Goal: Task Accomplishment & Management: Complete application form

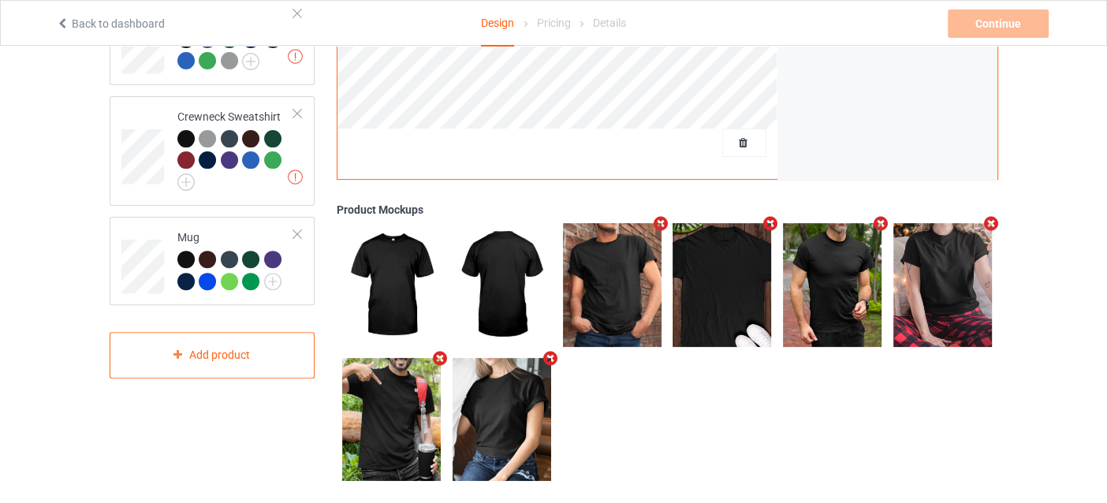
scroll to position [515, 0]
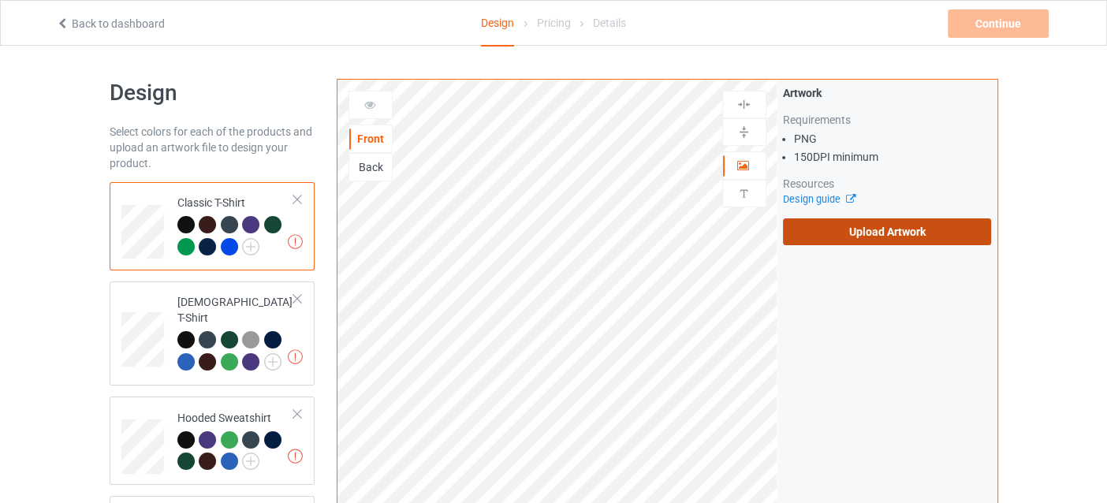
click at [847, 233] on label "Upload Artwork" at bounding box center [887, 231] width 209 height 27
click at [0, 0] on input "Upload Artwork" at bounding box center [0, 0] width 0 height 0
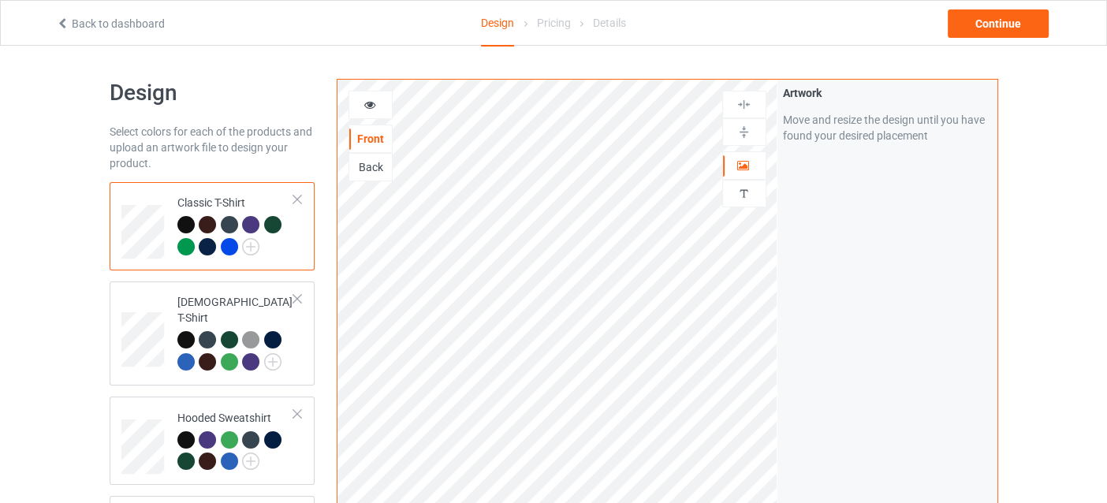
click at [207, 225] on div at bounding box center [207, 224] width 17 height 17
click at [362, 107] on div at bounding box center [370, 105] width 43 height 16
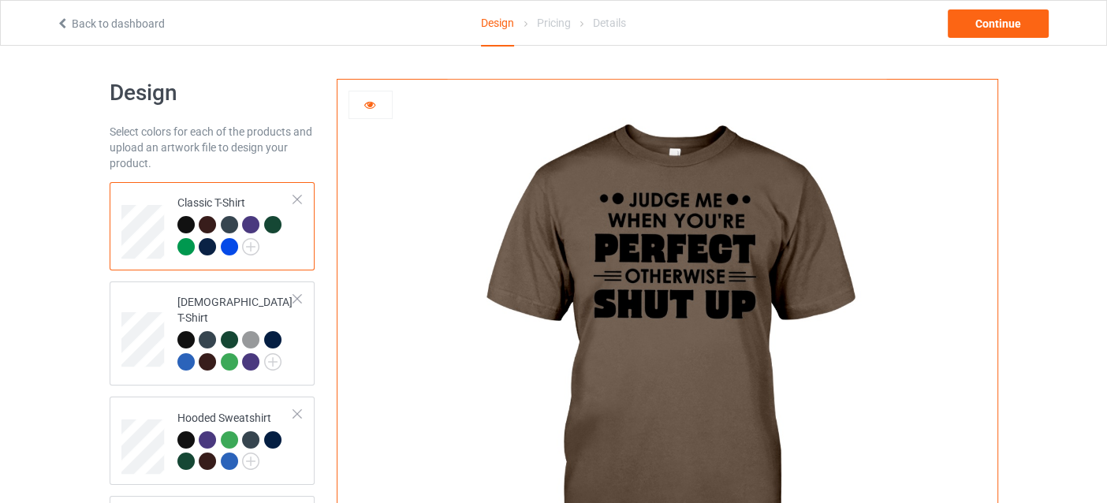
click at [362, 107] on div at bounding box center [370, 105] width 43 height 16
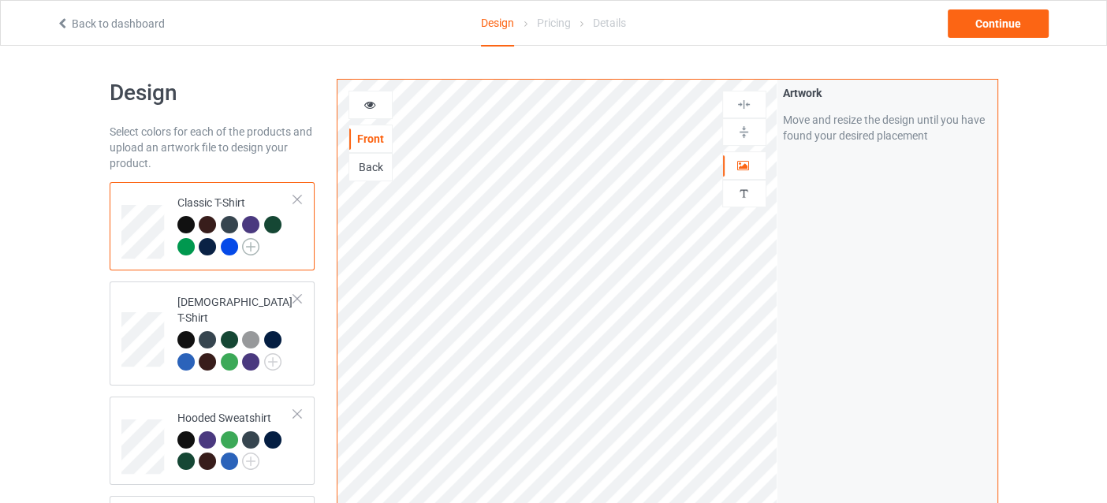
click at [248, 249] on img at bounding box center [250, 246] width 17 height 17
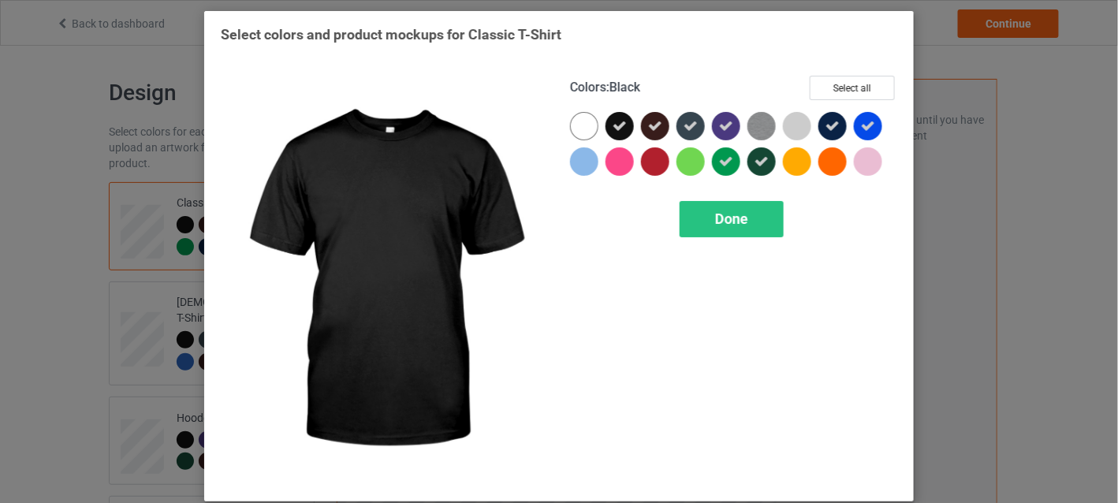
click at [613, 127] on icon at bounding box center [620, 126] width 14 height 14
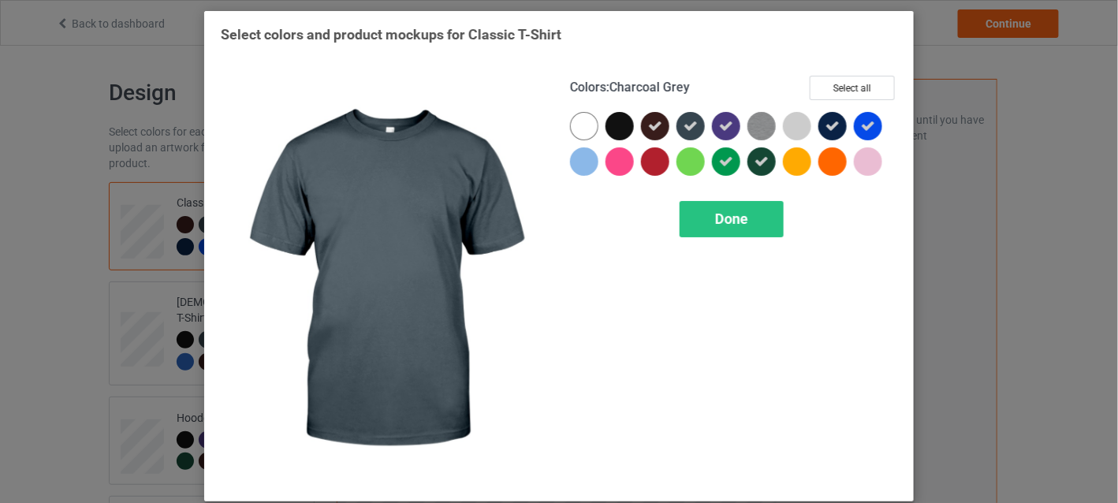
click at [677, 126] on div at bounding box center [691, 126] width 28 height 28
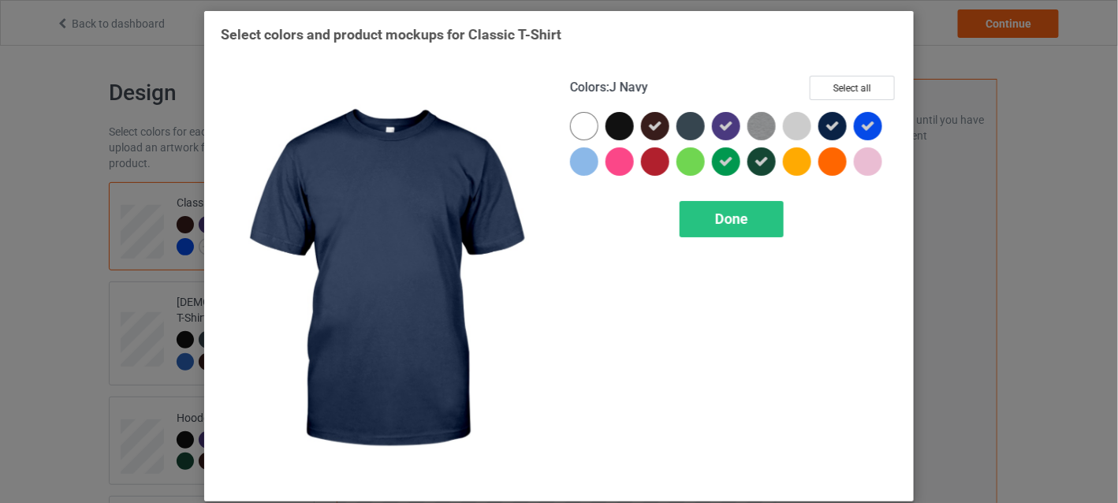
click at [832, 126] on icon at bounding box center [833, 126] width 14 height 14
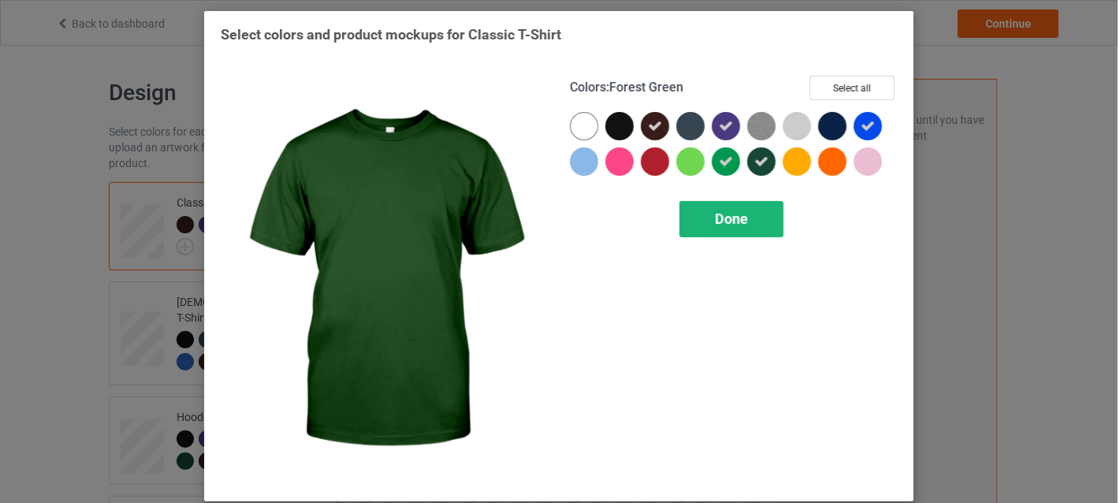
click at [747, 216] on div "Done" at bounding box center [732, 219] width 104 height 36
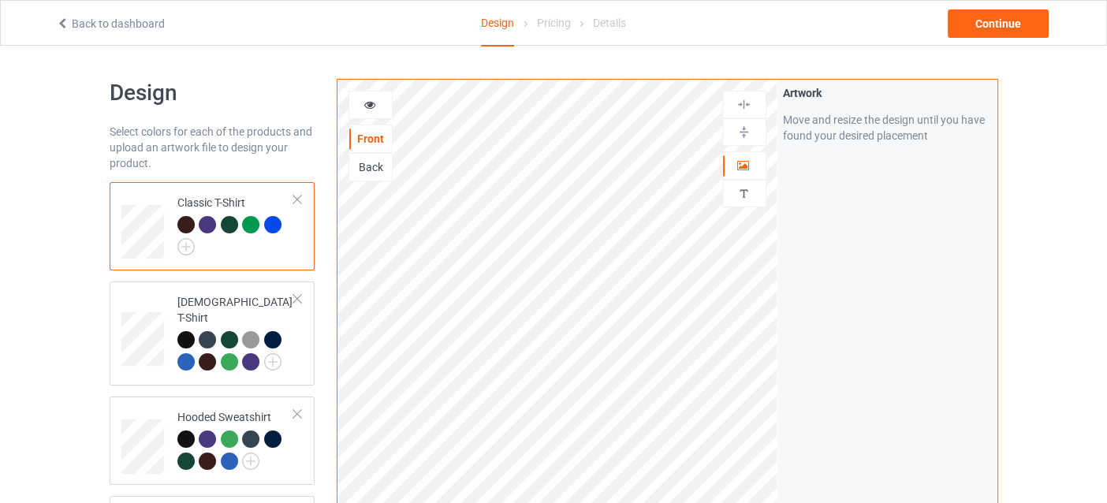
click at [185, 222] on div at bounding box center [185, 224] width 17 height 17
click at [379, 98] on div at bounding box center [370, 105] width 43 height 16
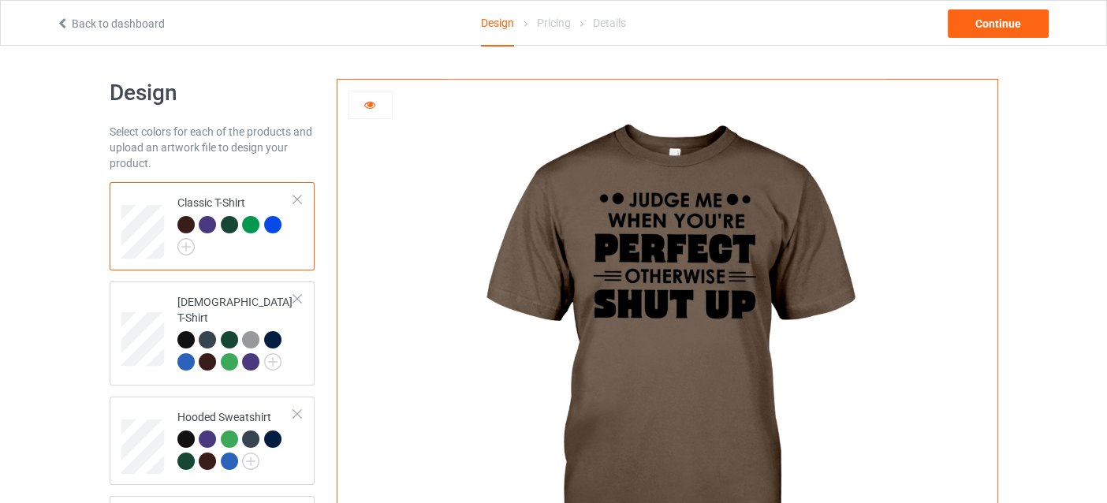
click at [207, 222] on div at bounding box center [207, 224] width 17 height 17
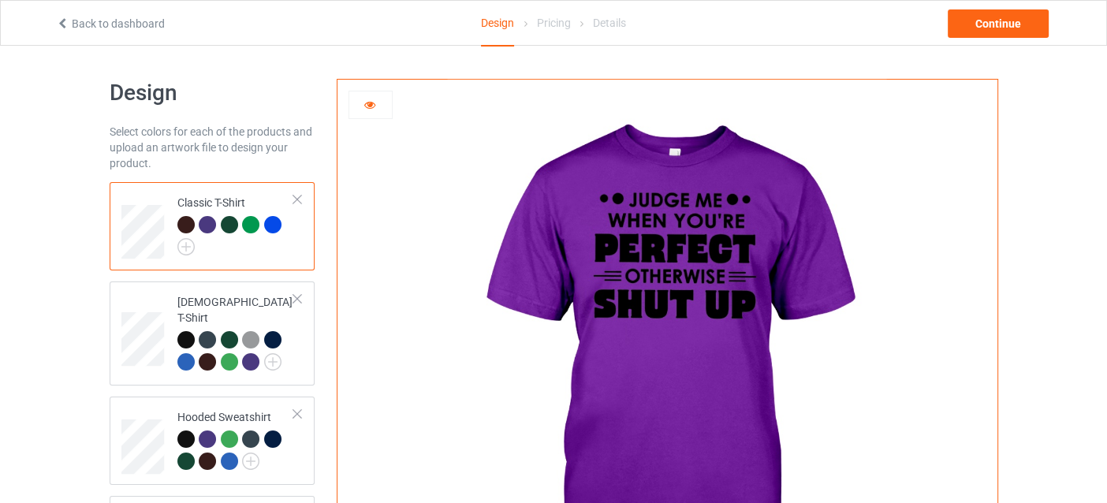
click at [187, 226] on div at bounding box center [185, 224] width 17 height 17
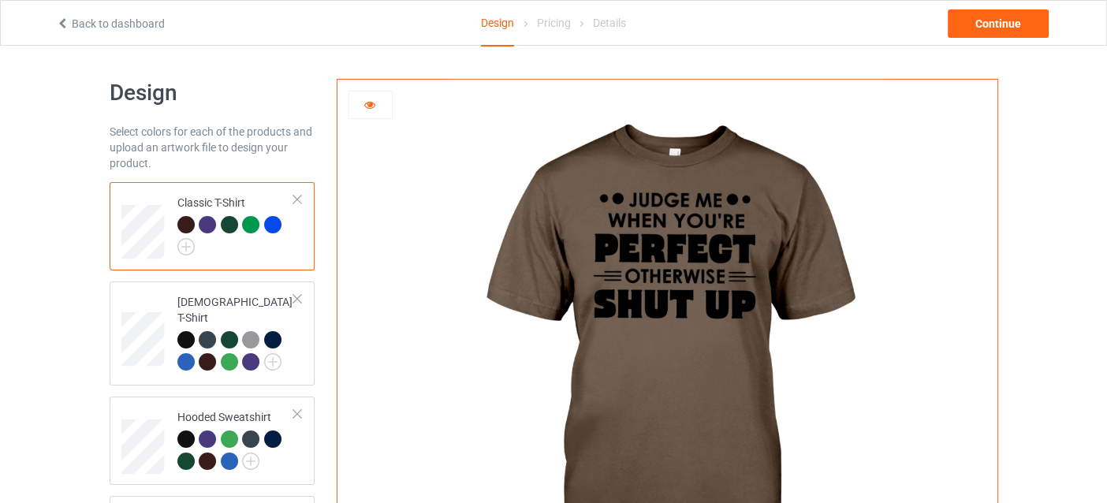
click at [719, 238] on img at bounding box center [667, 354] width 439 height 549
click at [371, 103] on icon at bounding box center [369, 102] width 13 height 11
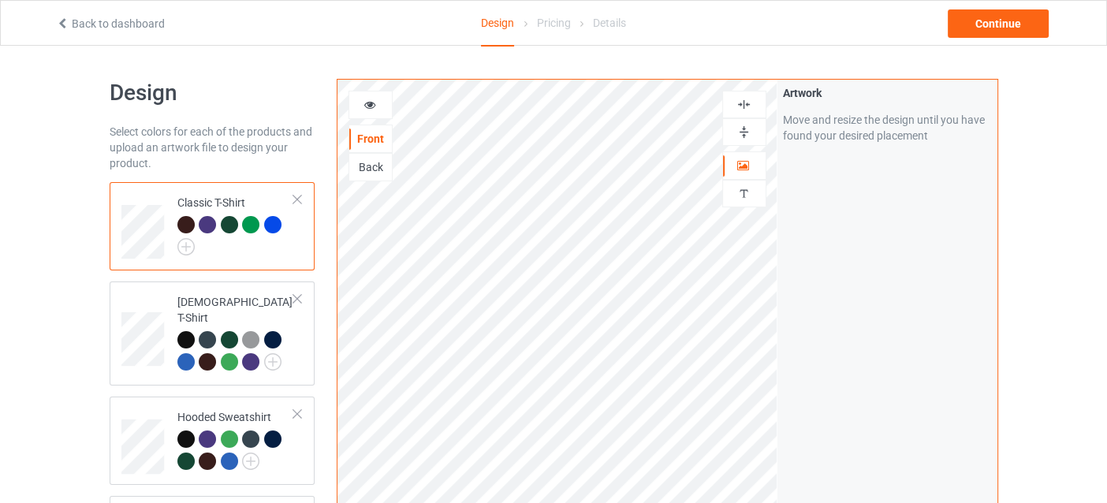
click at [750, 101] on img at bounding box center [744, 104] width 15 height 15
click at [379, 103] on div at bounding box center [370, 105] width 43 height 16
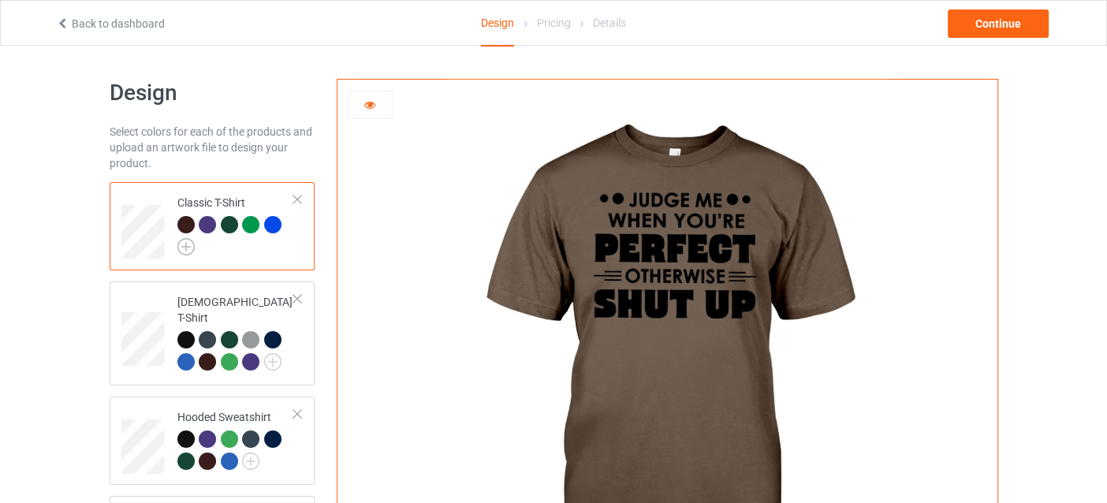
click at [188, 245] on img at bounding box center [185, 246] width 17 height 17
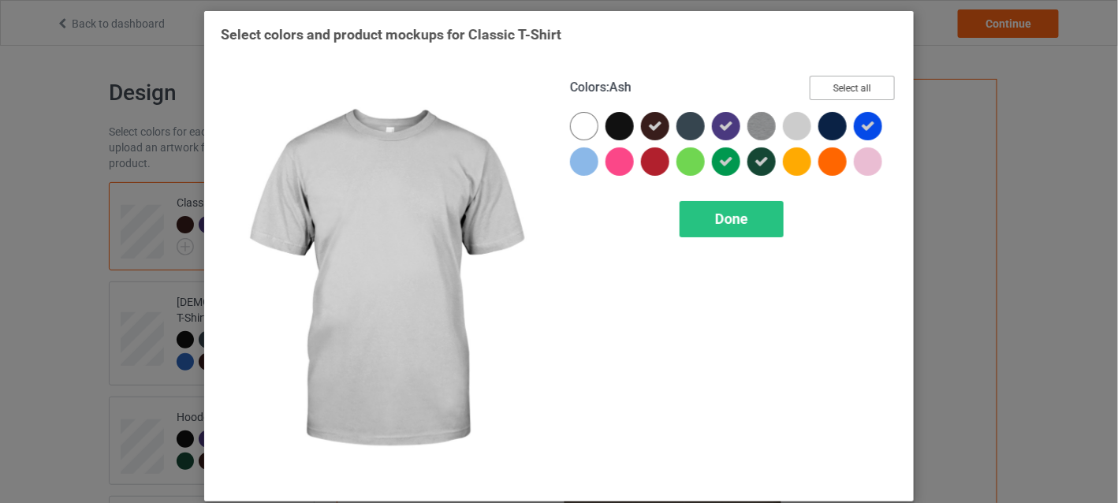
click at [835, 93] on button "Select all" at bounding box center [852, 88] width 85 height 24
click at [834, 93] on button "Reset to Default" at bounding box center [838, 88] width 114 height 24
click at [835, 94] on button "Select all" at bounding box center [852, 88] width 85 height 24
click at [835, 94] on button "Reset to Default" at bounding box center [838, 88] width 114 height 24
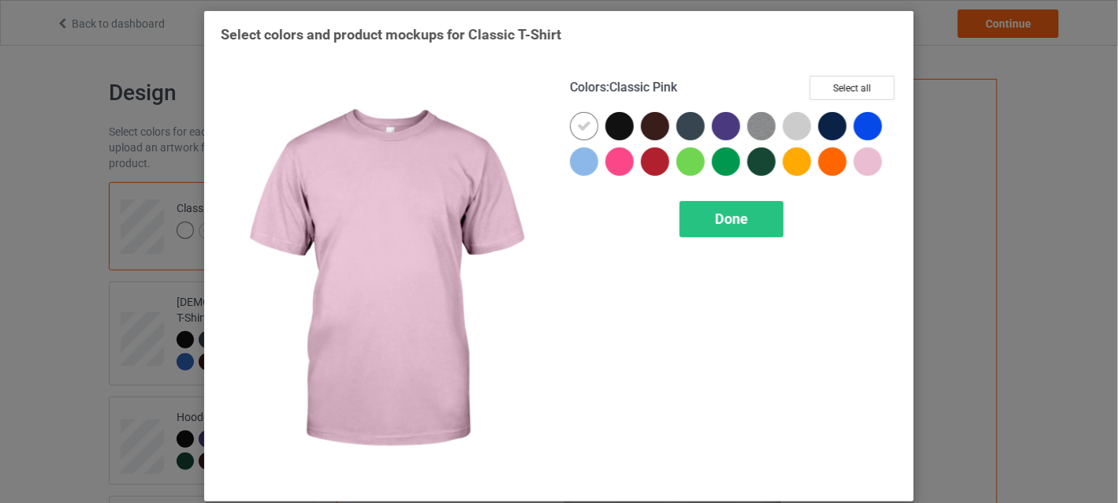
click at [872, 153] on div at bounding box center [868, 161] width 28 height 28
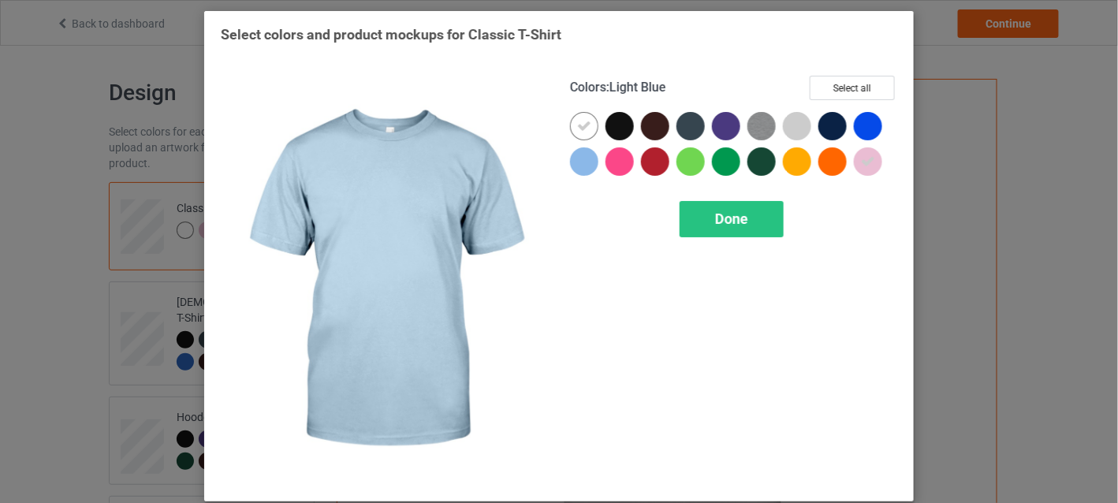
drag, startPoint x: 580, startPoint y: 158, endPoint x: 596, endPoint y: 156, distance: 16.6
click at [581, 158] on div at bounding box center [584, 161] width 28 height 28
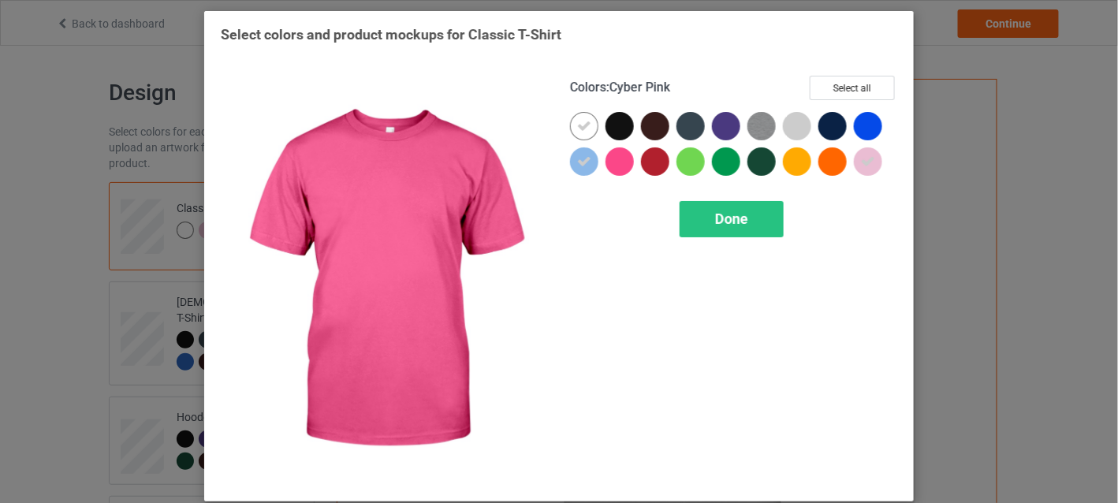
click at [606, 159] on div at bounding box center [620, 161] width 28 height 28
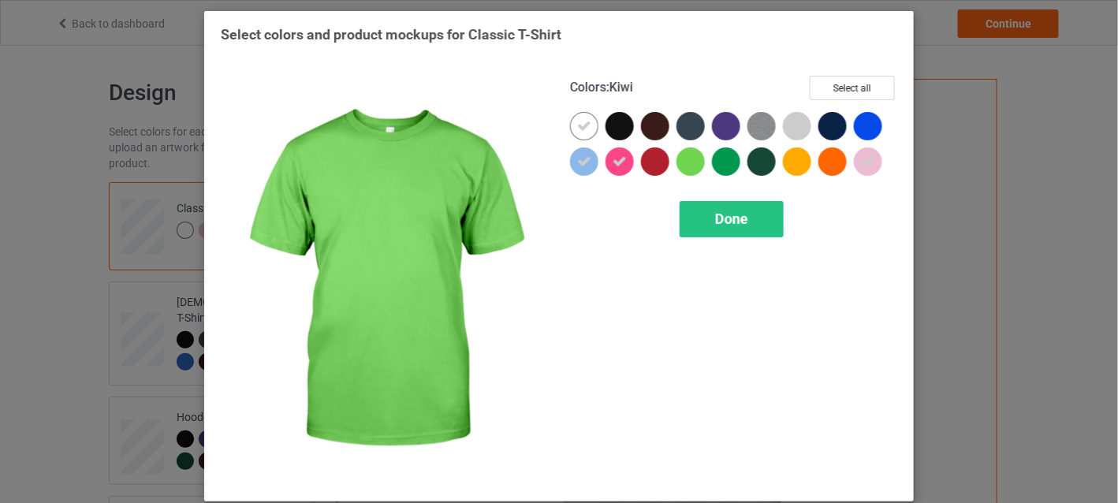
click at [683, 161] on div at bounding box center [691, 161] width 28 height 28
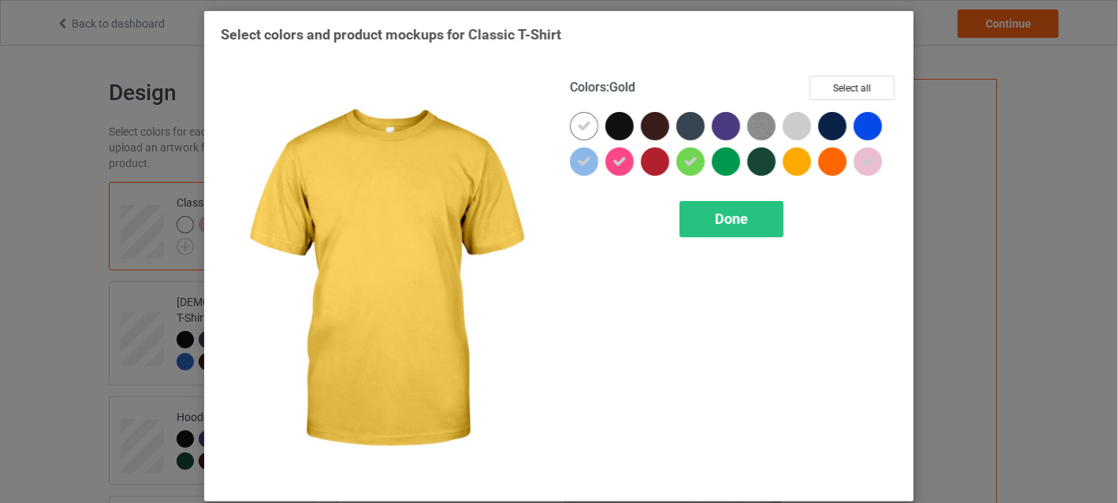
click at [790, 166] on div at bounding box center [797, 161] width 28 height 28
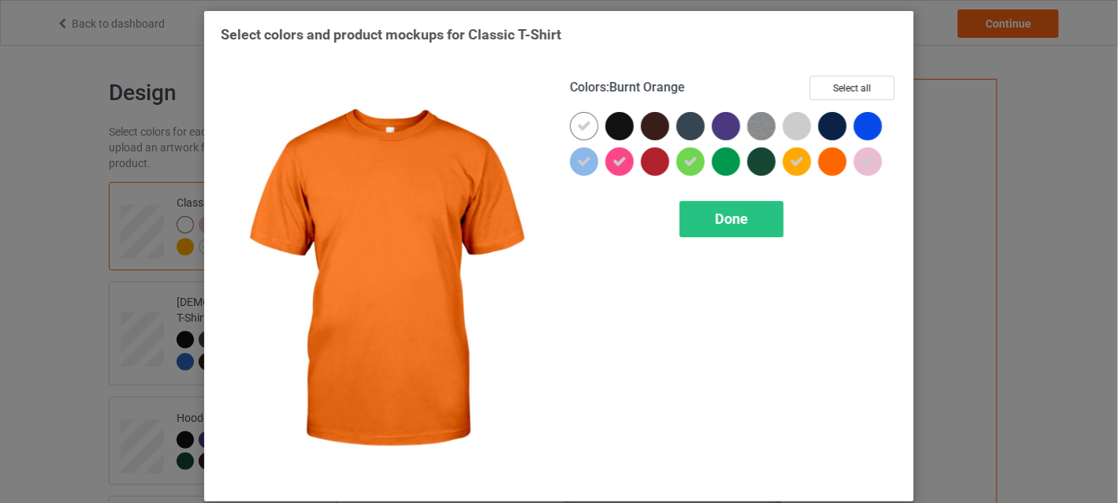
click at [822, 159] on div at bounding box center [833, 161] width 28 height 28
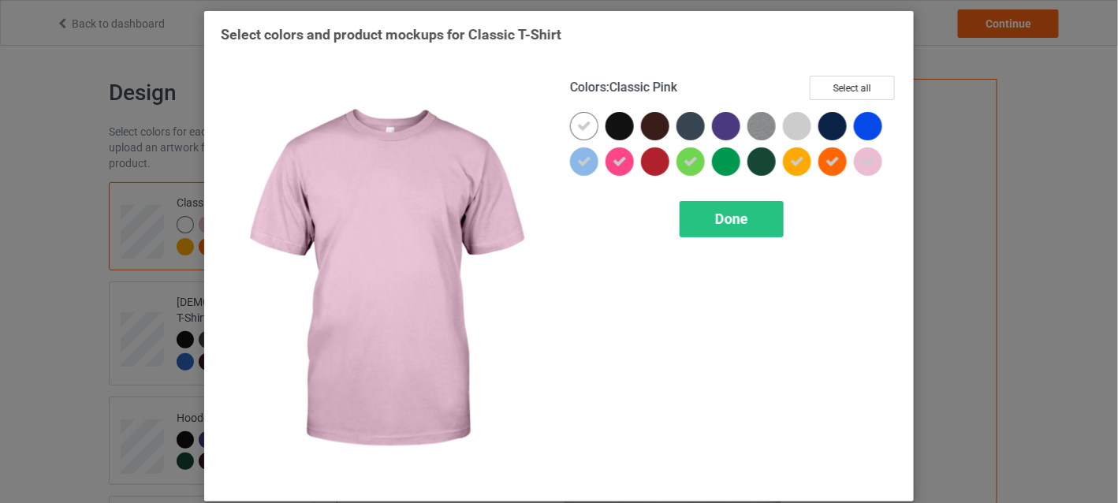
click at [861, 159] on icon at bounding box center [868, 162] width 14 height 14
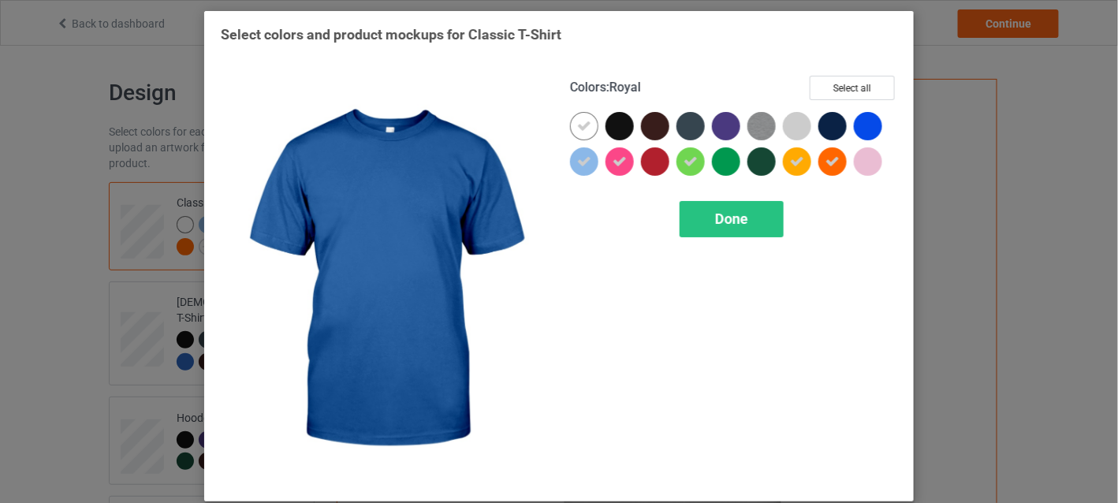
click at [862, 122] on div at bounding box center [868, 126] width 28 height 28
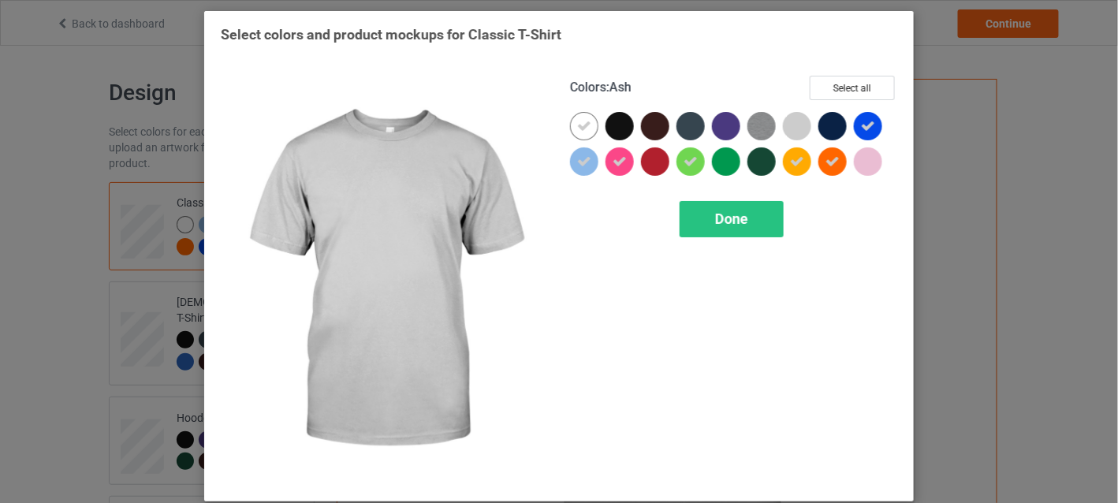
click at [786, 132] on div at bounding box center [797, 126] width 28 height 28
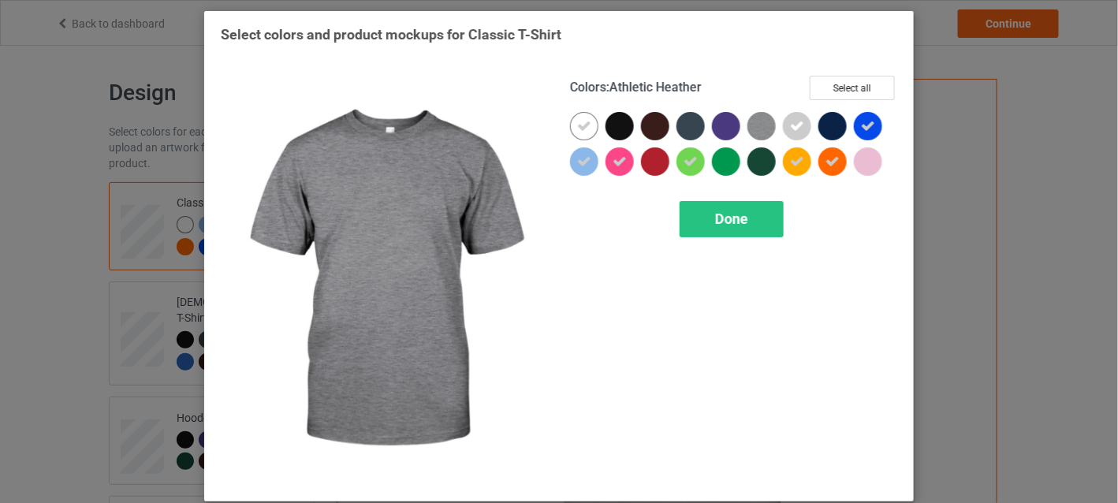
click at [756, 126] on img at bounding box center [762, 126] width 28 height 28
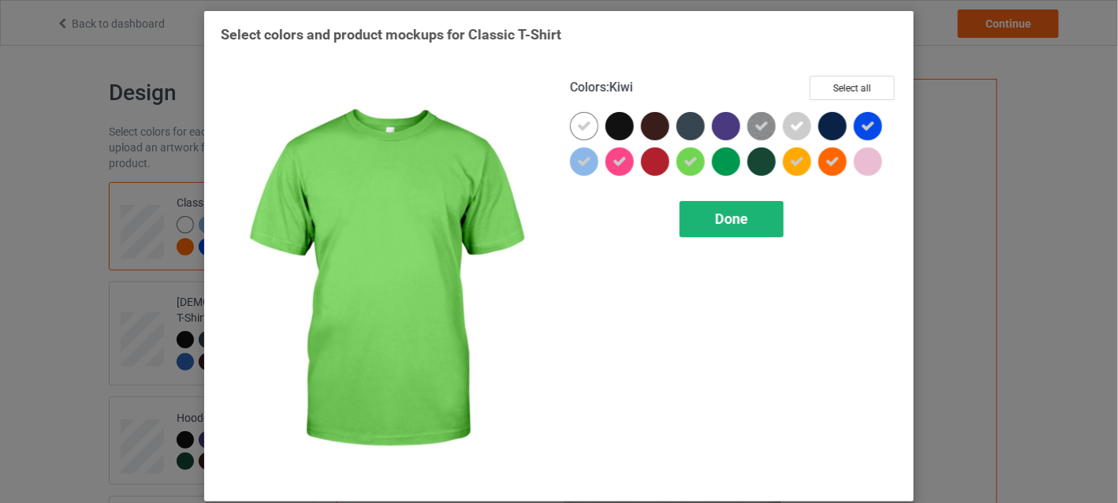
click at [719, 214] on span "Done" at bounding box center [731, 219] width 33 height 17
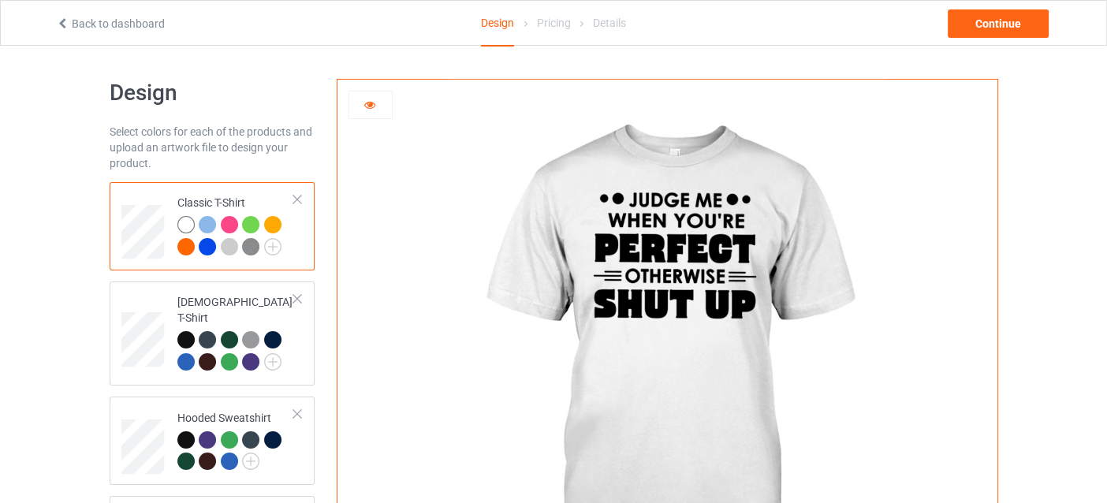
click at [210, 223] on div at bounding box center [207, 224] width 17 height 17
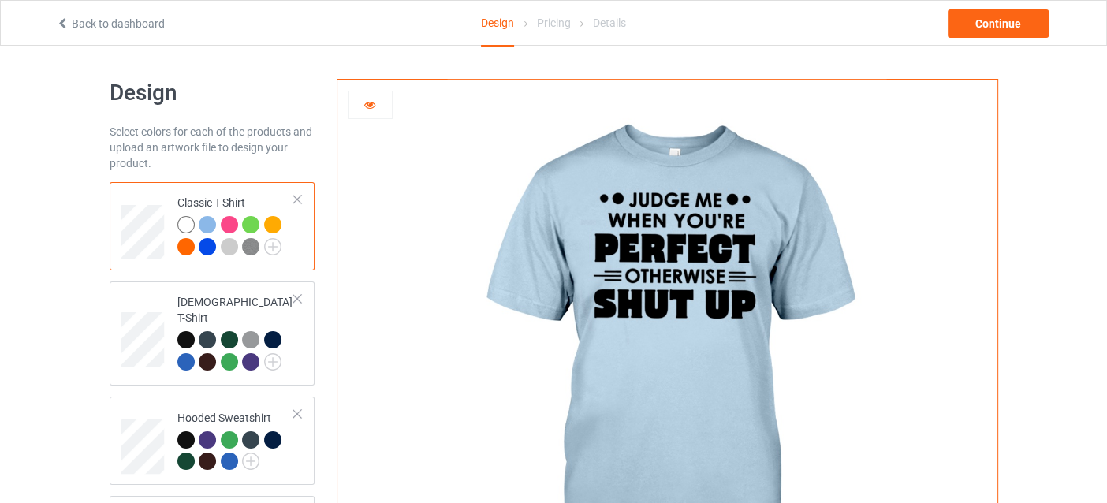
click at [227, 222] on div at bounding box center [229, 224] width 17 height 17
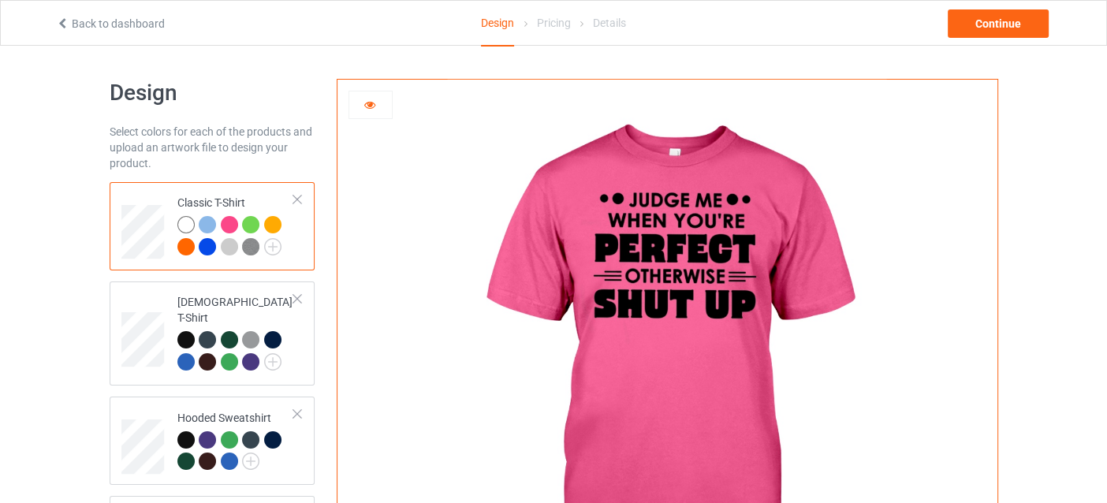
click at [251, 223] on div at bounding box center [250, 224] width 17 height 17
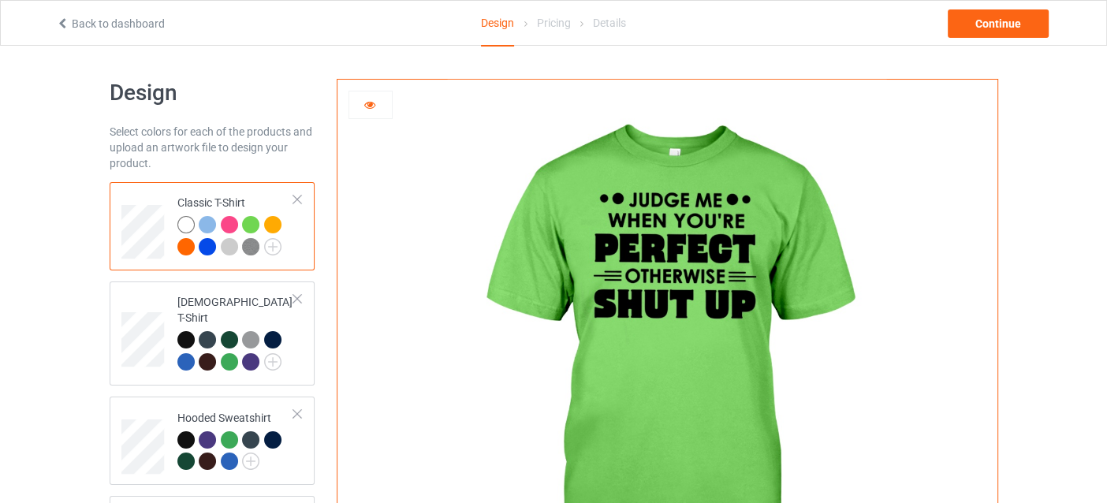
click at [271, 225] on div at bounding box center [272, 224] width 17 height 17
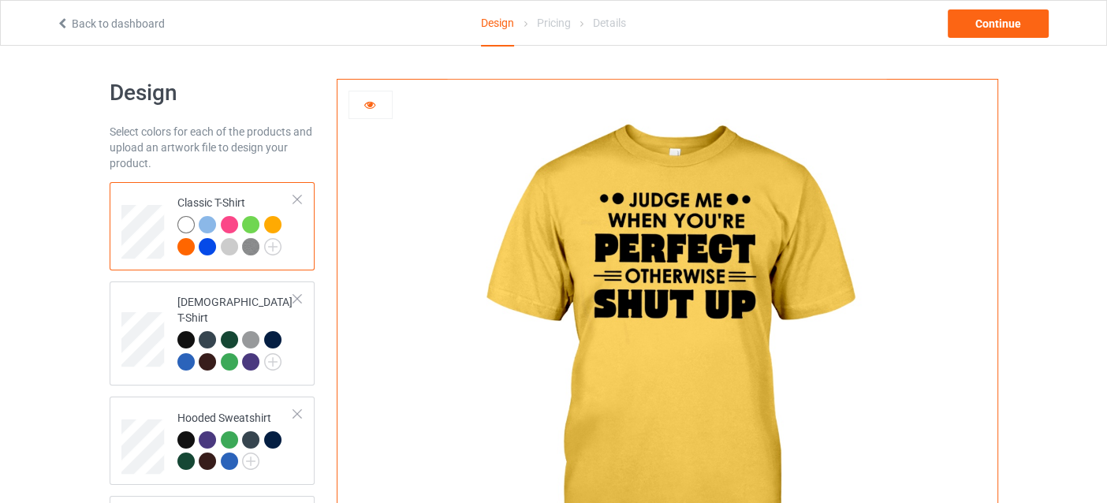
click at [185, 248] on div at bounding box center [185, 246] width 17 height 17
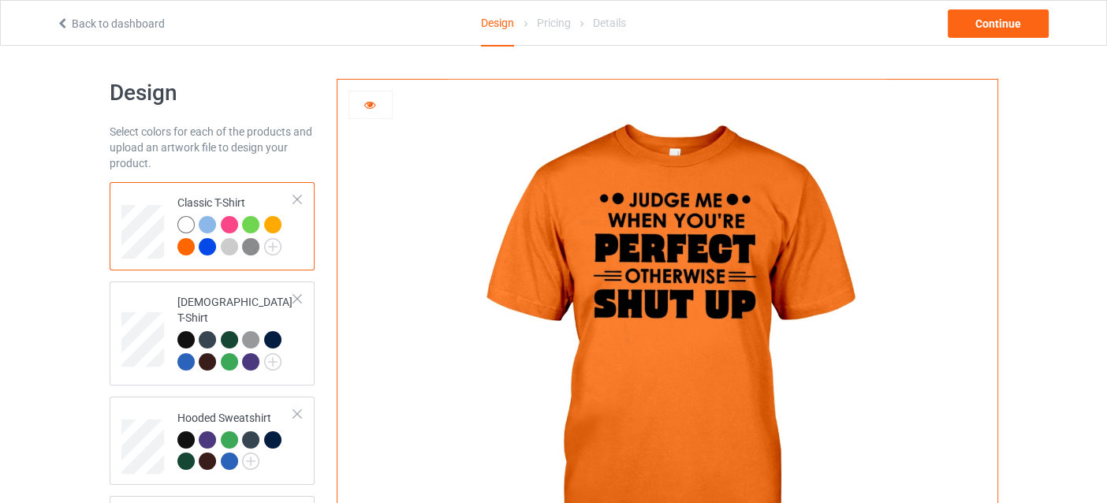
click at [203, 246] on div at bounding box center [207, 246] width 17 height 17
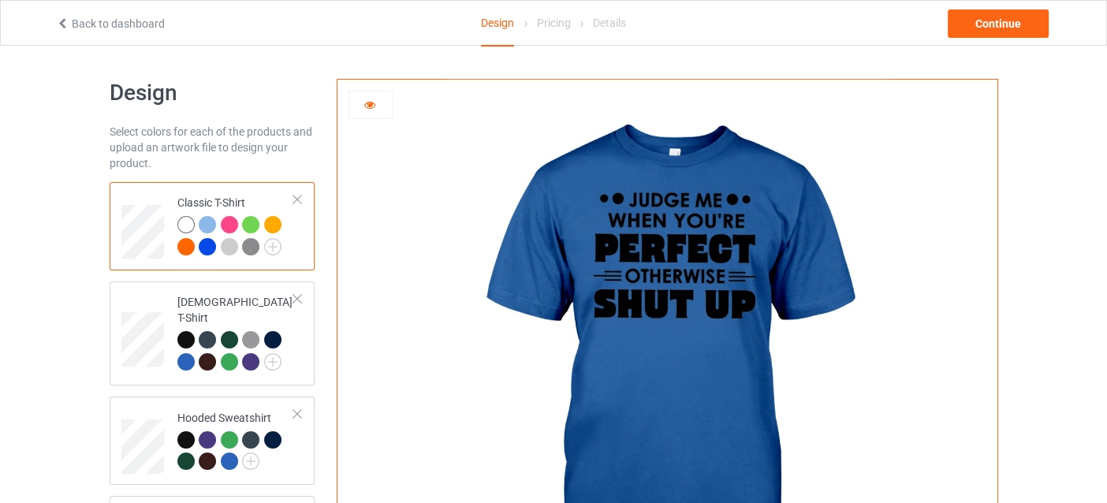
click at [227, 246] on div at bounding box center [229, 246] width 17 height 17
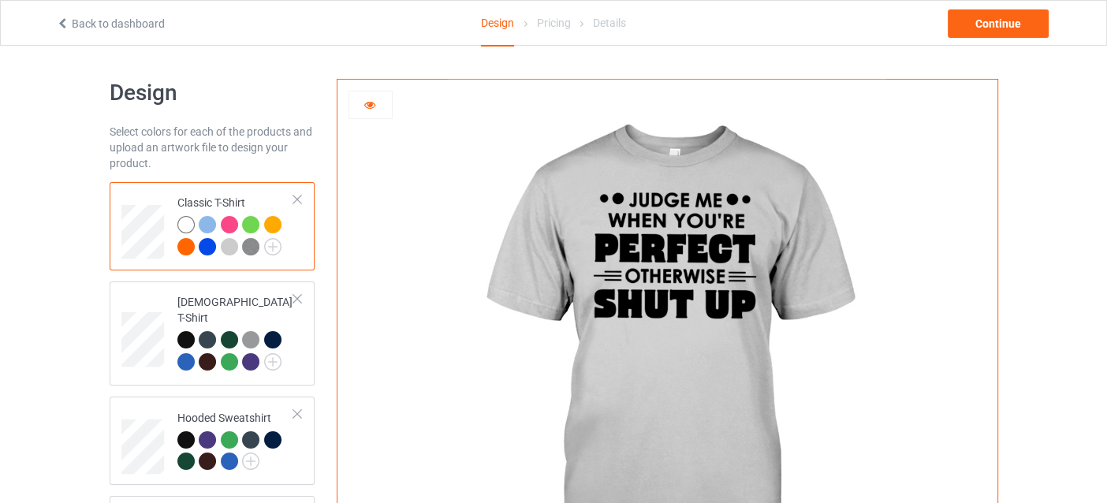
click at [256, 243] on img at bounding box center [250, 246] width 17 height 17
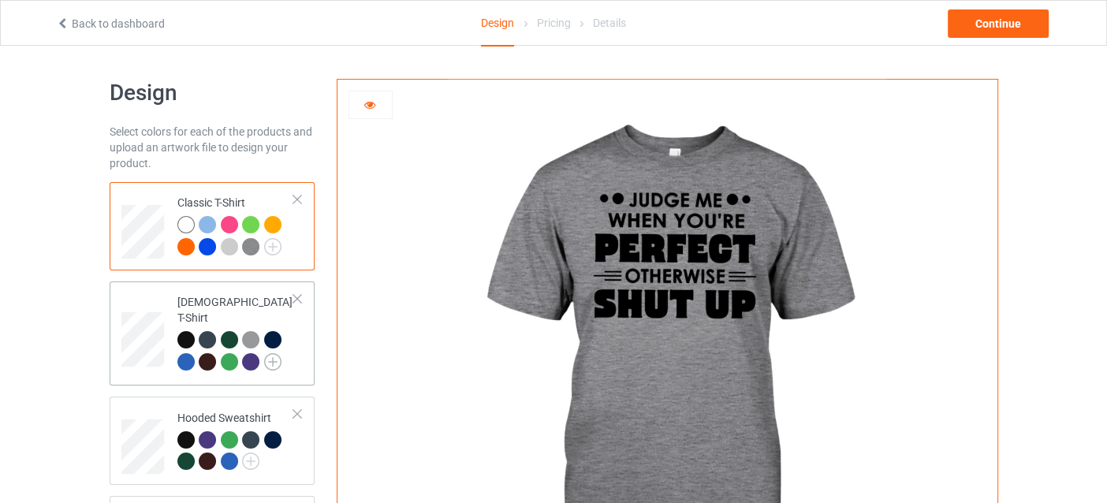
click at [271, 353] on img at bounding box center [272, 361] width 17 height 17
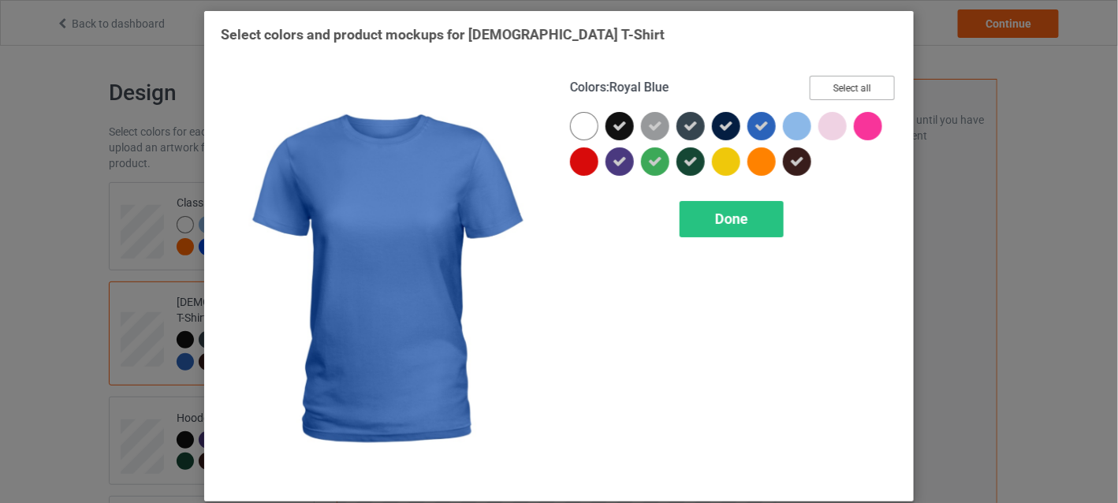
click at [863, 88] on button "Select all" at bounding box center [852, 88] width 85 height 24
click at [863, 87] on button "Reset to Default" at bounding box center [838, 88] width 114 height 24
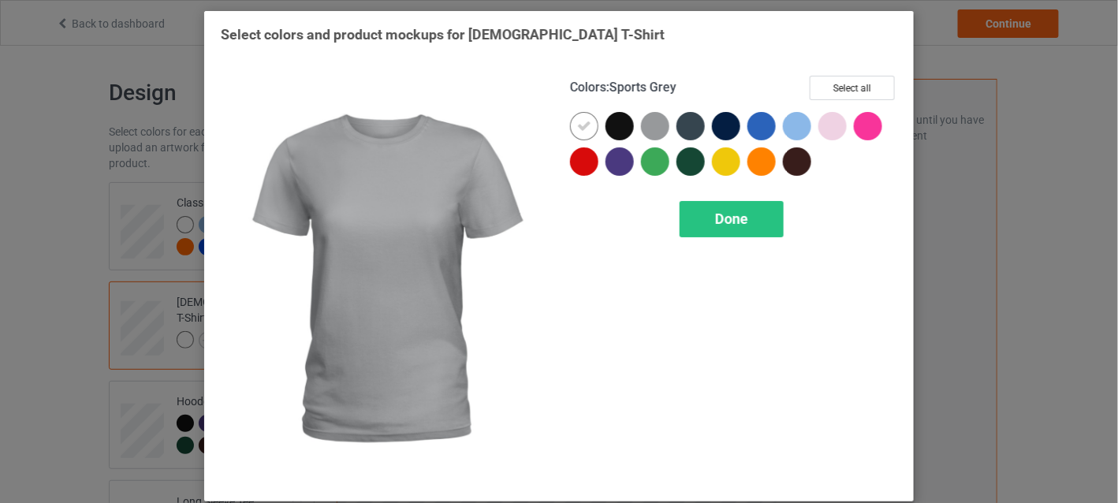
click at [641, 121] on div at bounding box center [655, 126] width 28 height 28
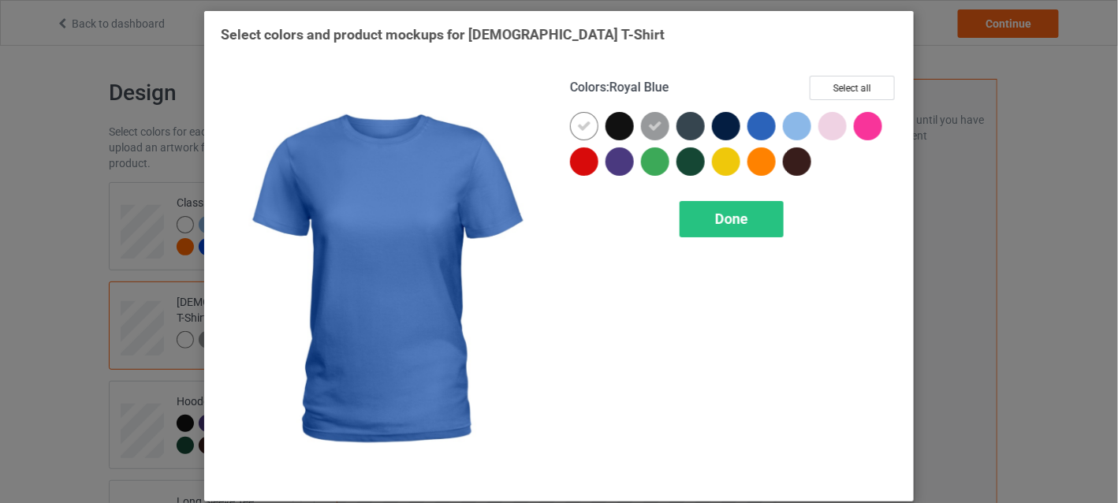
click at [763, 124] on div at bounding box center [762, 126] width 28 height 28
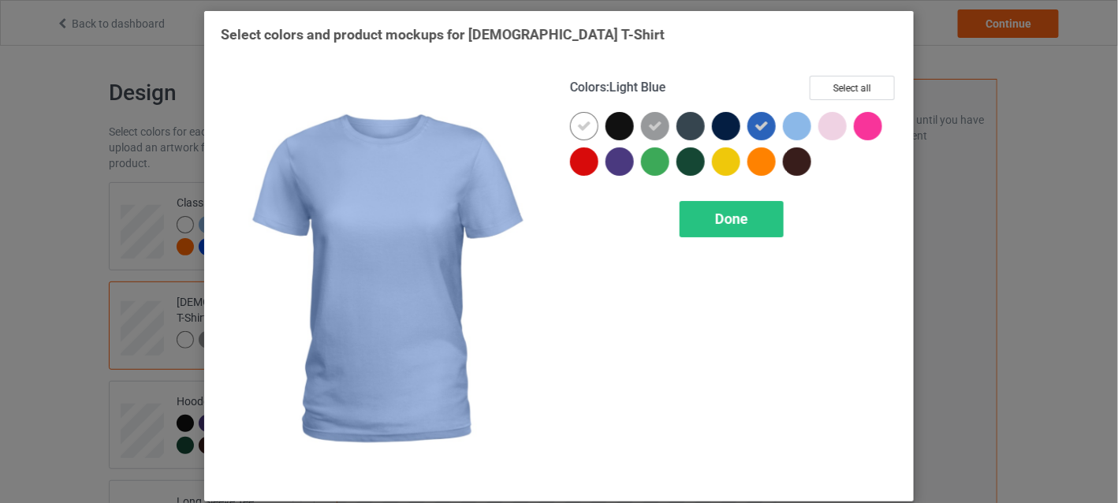
click at [783, 125] on div at bounding box center [797, 126] width 28 height 28
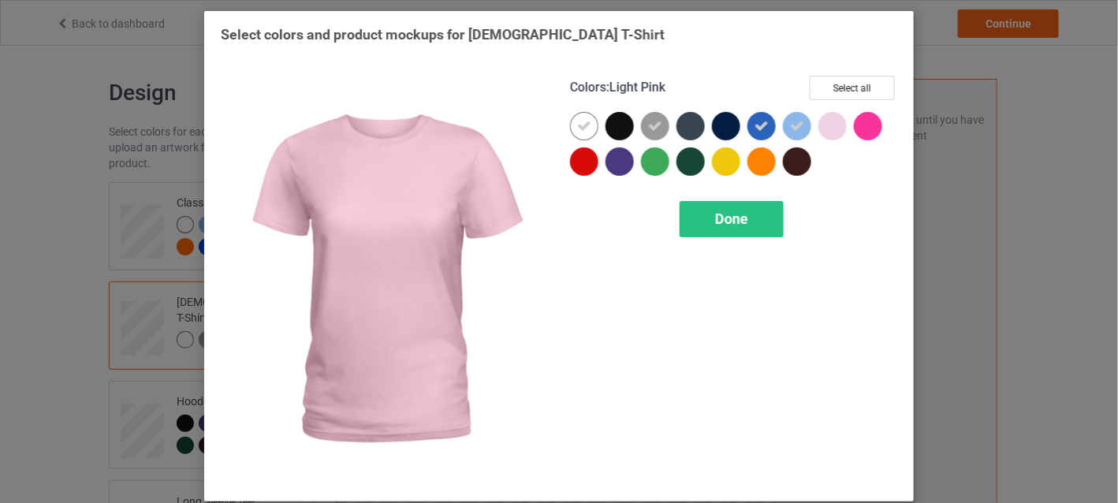
click at [819, 122] on div at bounding box center [833, 126] width 28 height 28
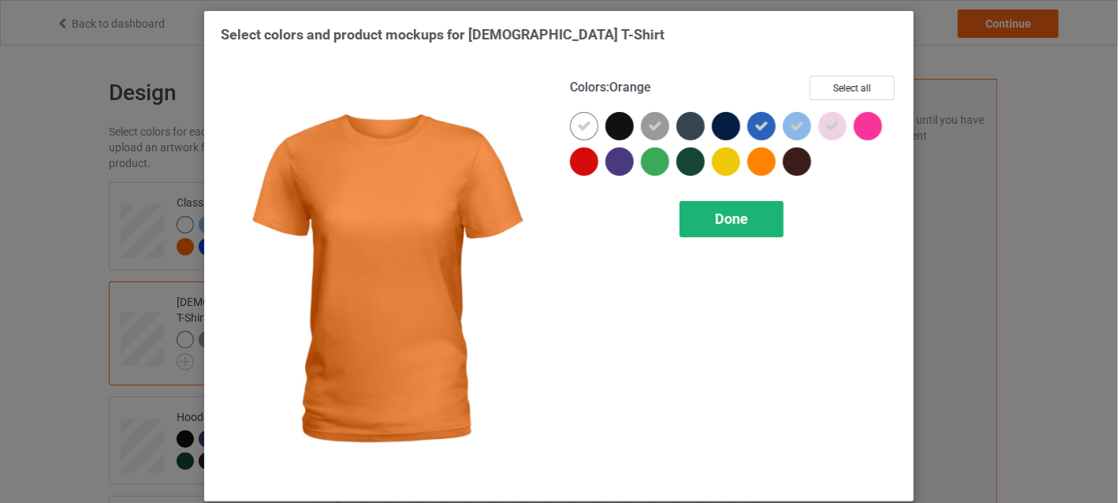
drag, startPoint x: 741, startPoint y: 207, endPoint x: 722, endPoint y: 207, distance: 18.9
click at [740, 207] on div "Done" at bounding box center [732, 219] width 104 height 36
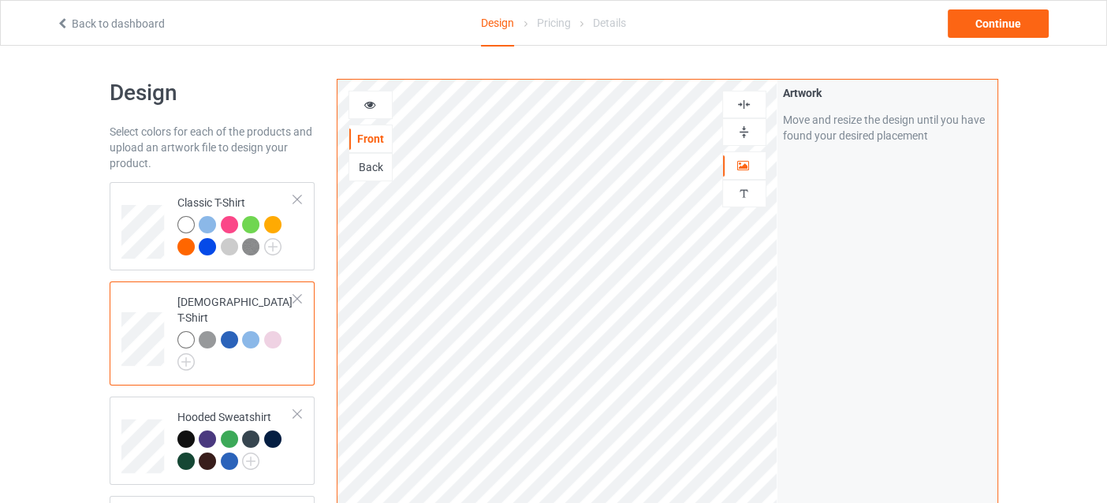
click at [226, 331] on div at bounding box center [229, 339] width 17 height 17
click at [374, 110] on div at bounding box center [370, 105] width 43 height 16
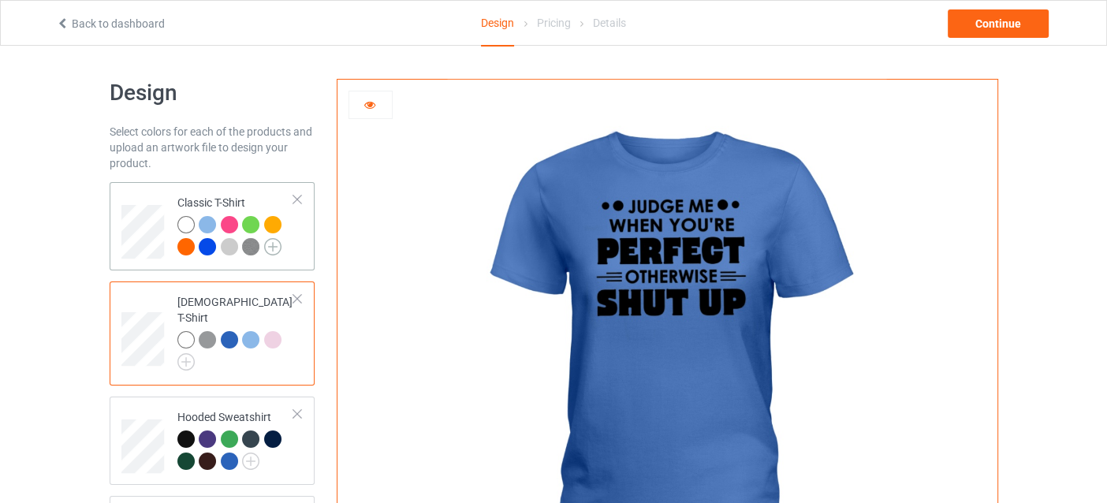
click at [274, 248] on img at bounding box center [272, 246] width 17 height 17
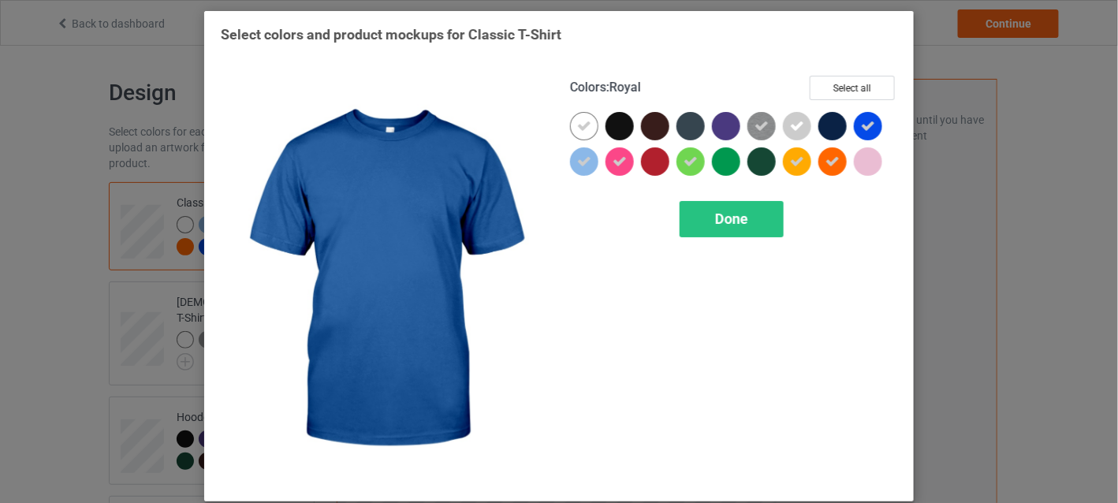
click at [865, 122] on icon at bounding box center [868, 126] width 14 height 14
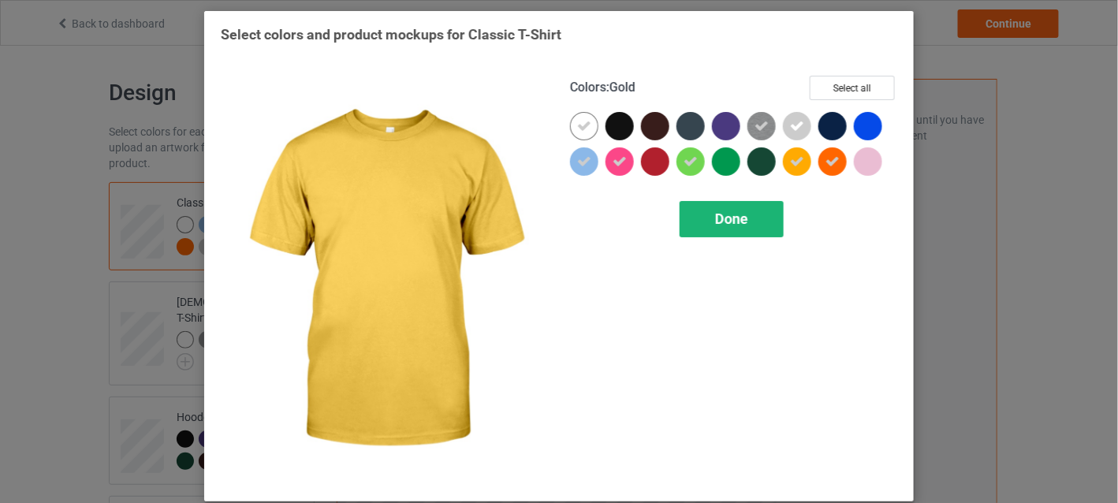
click at [758, 215] on div "Done" at bounding box center [732, 219] width 104 height 36
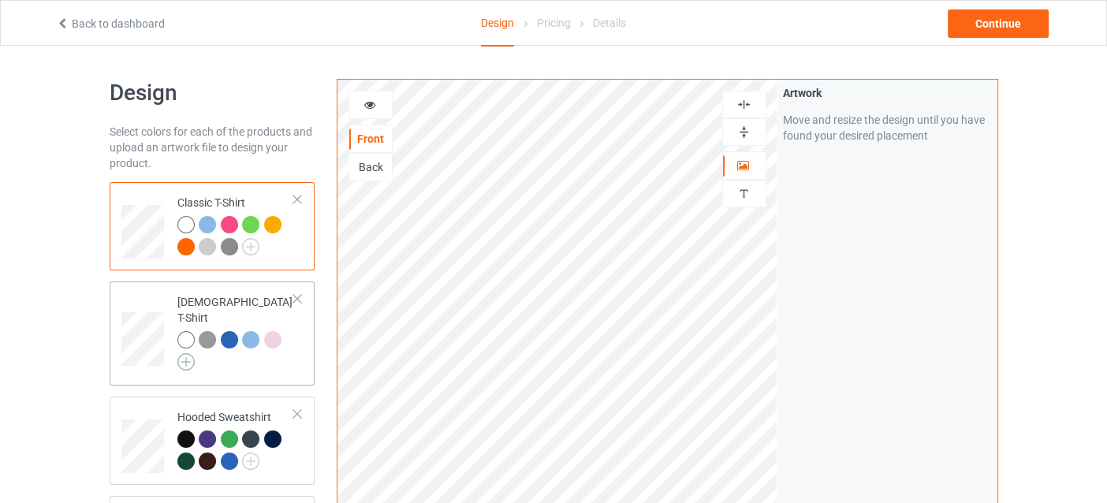
click at [185, 353] on img at bounding box center [185, 361] width 17 height 17
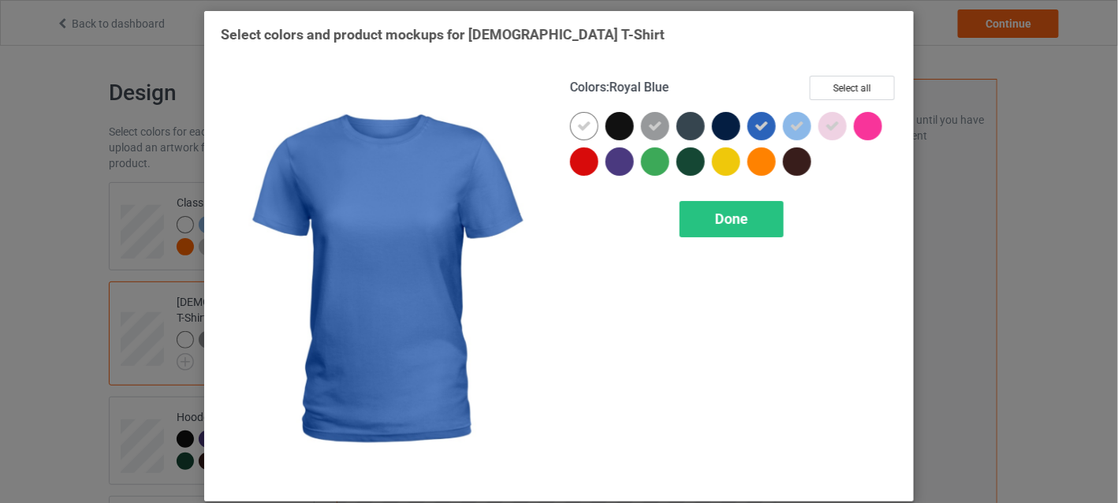
click at [760, 128] on icon at bounding box center [762, 126] width 14 height 14
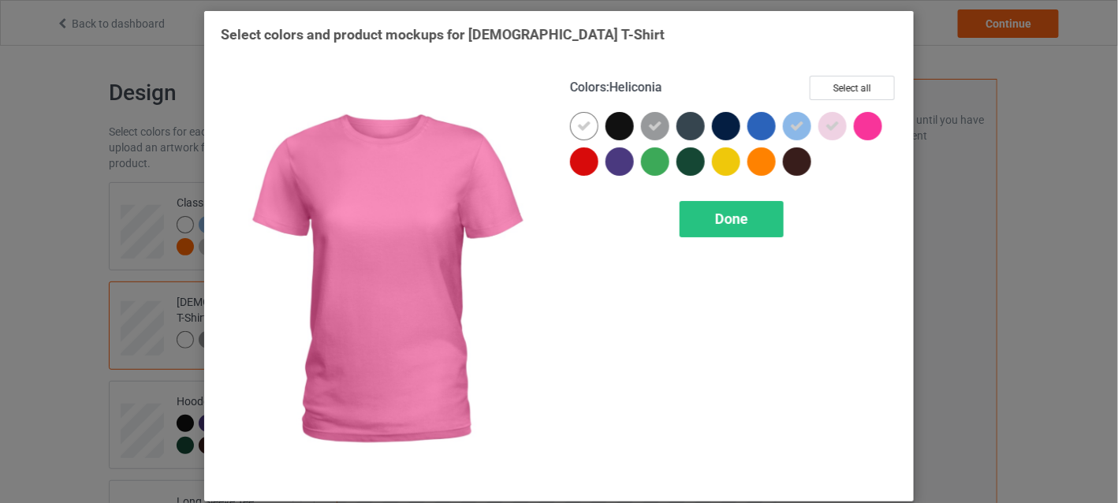
click at [859, 120] on div at bounding box center [868, 126] width 28 height 28
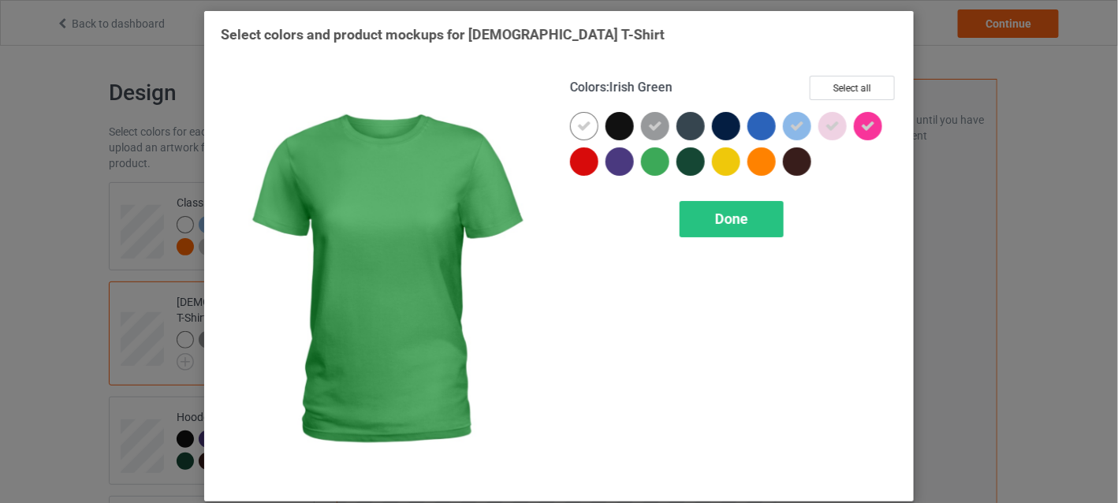
click at [645, 162] on div at bounding box center [655, 161] width 28 height 28
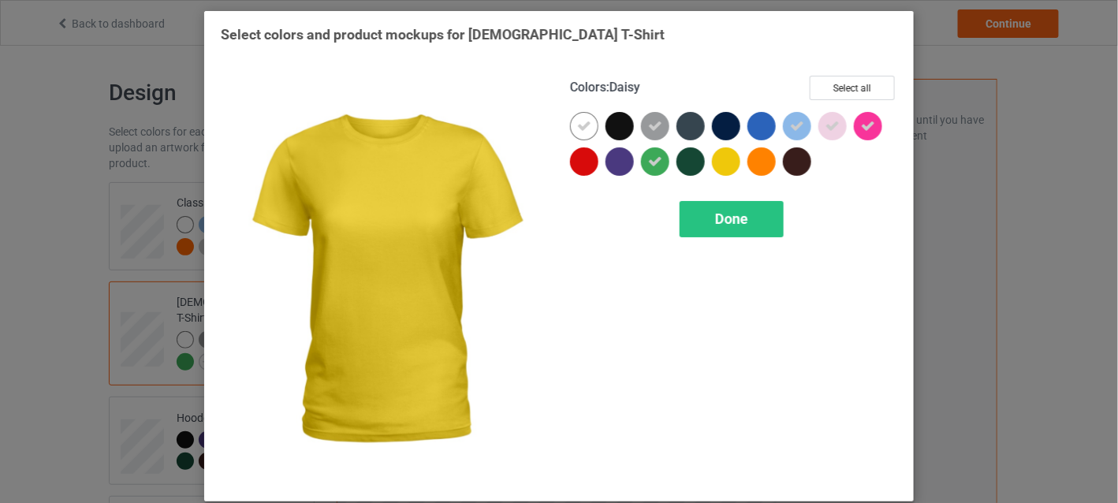
click at [721, 155] on div at bounding box center [726, 161] width 28 height 28
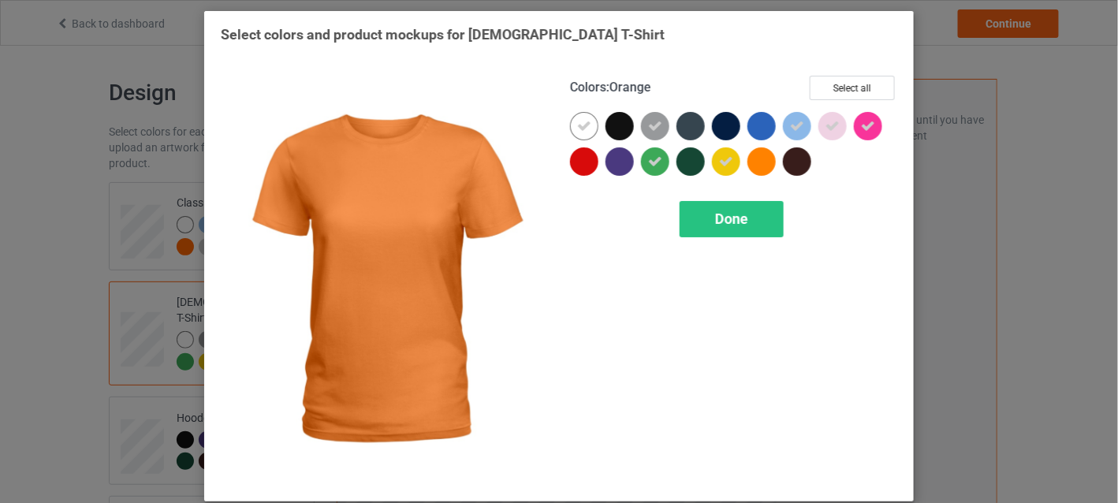
click at [750, 158] on div at bounding box center [762, 161] width 28 height 28
click at [753, 201] on div "Done" at bounding box center [732, 219] width 104 height 36
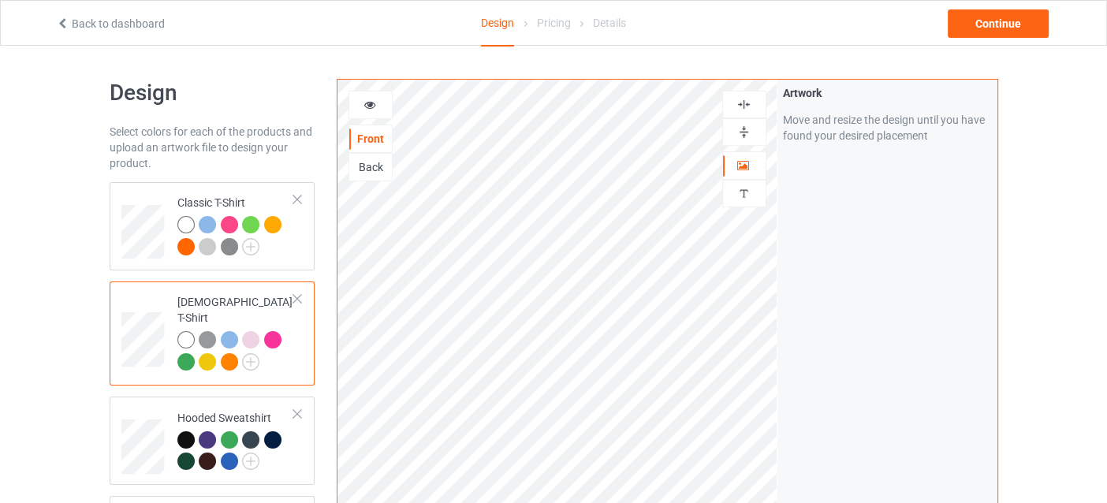
click at [376, 114] on div at bounding box center [371, 105] width 44 height 28
click at [376, 103] on div at bounding box center [370, 105] width 43 height 16
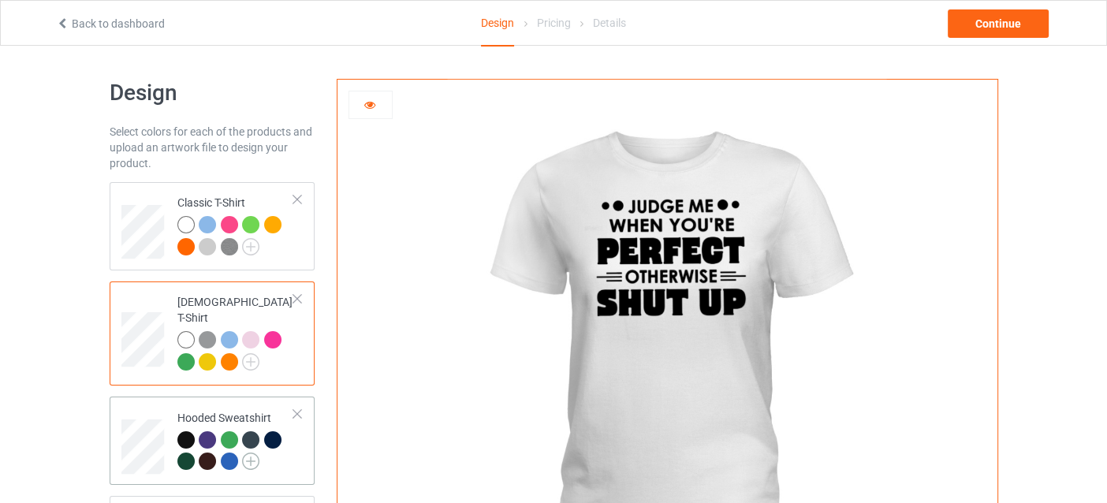
click at [252, 453] on img at bounding box center [250, 461] width 17 height 17
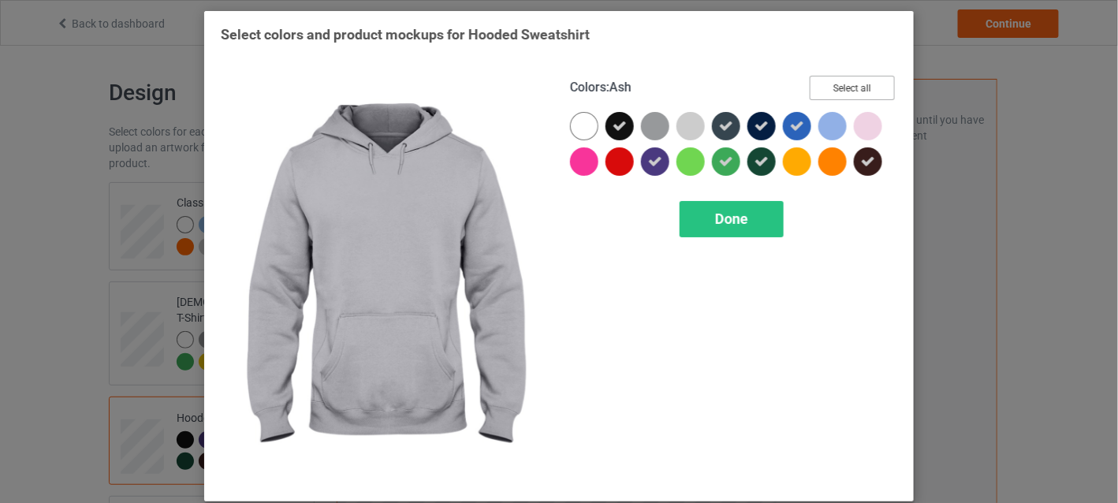
click at [829, 86] on button "Select all" at bounding box center [852, 88] width 85 height 24
click at [829, 86] on button "Reset to Default" at bounding box center [838, 88] width 114 height 24
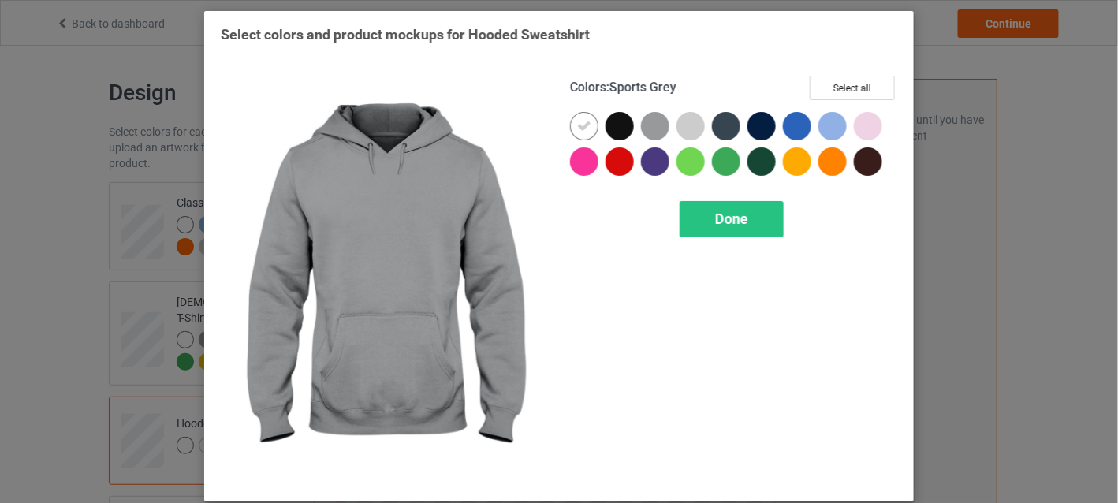
click at [657, 125] on div at bounding box center [655, 126] width 28 height 28
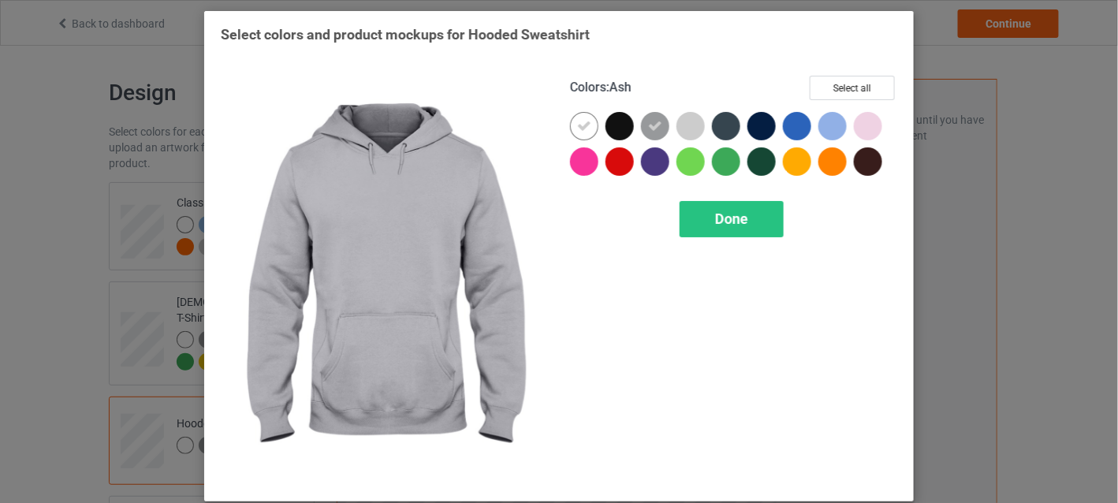
click at [685, 124] on div at bounding box center [691, 126] width 28 height 28
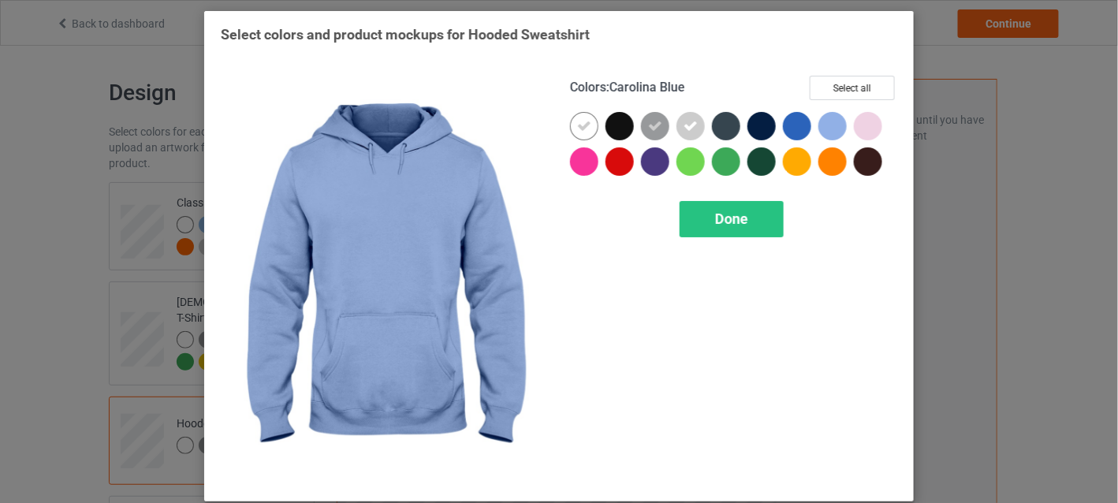
click at [822, 122] on div at bounding box center [833, 126] width 28 height 28
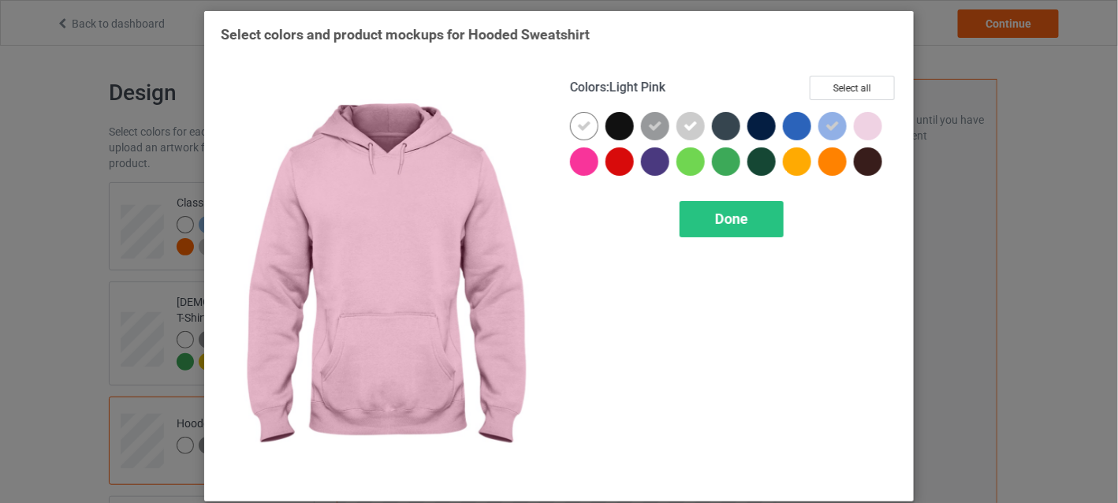
click at [859, 122] on div at bounding box center [868, 126] width 28 height 28
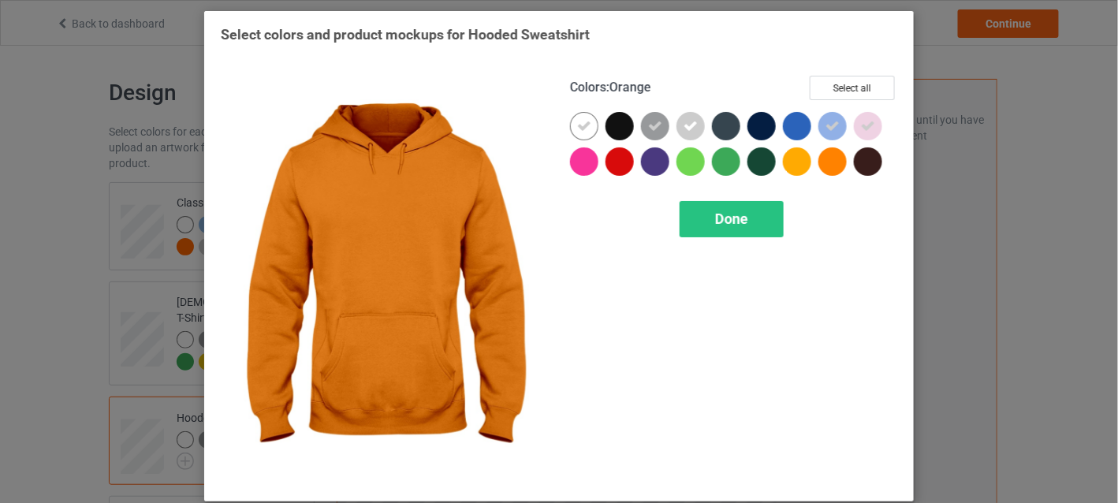
click at [819, 159] on div at bounding box center [833, 161] width 28 height 28
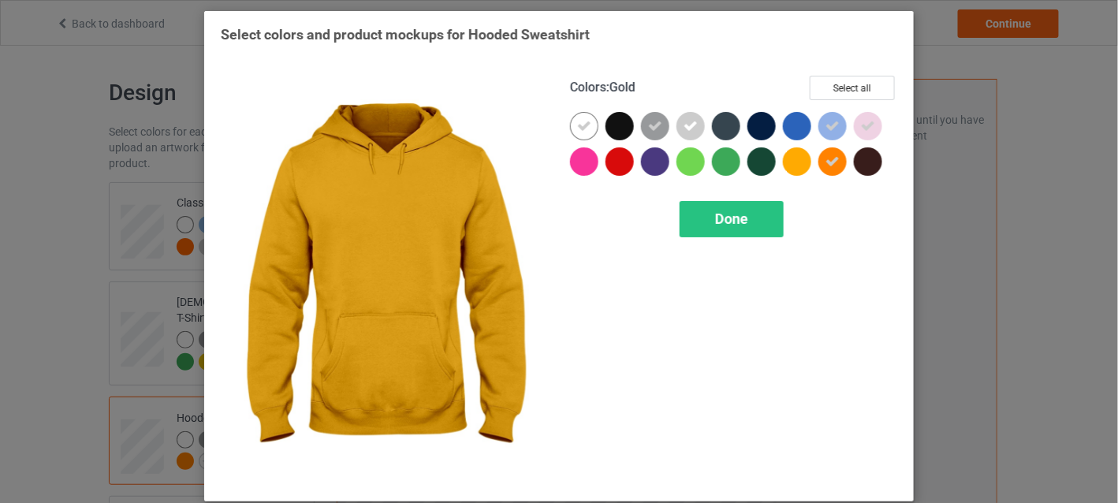
click at [797, 161] on div at bounding box center [797, 161] width 28 height 28
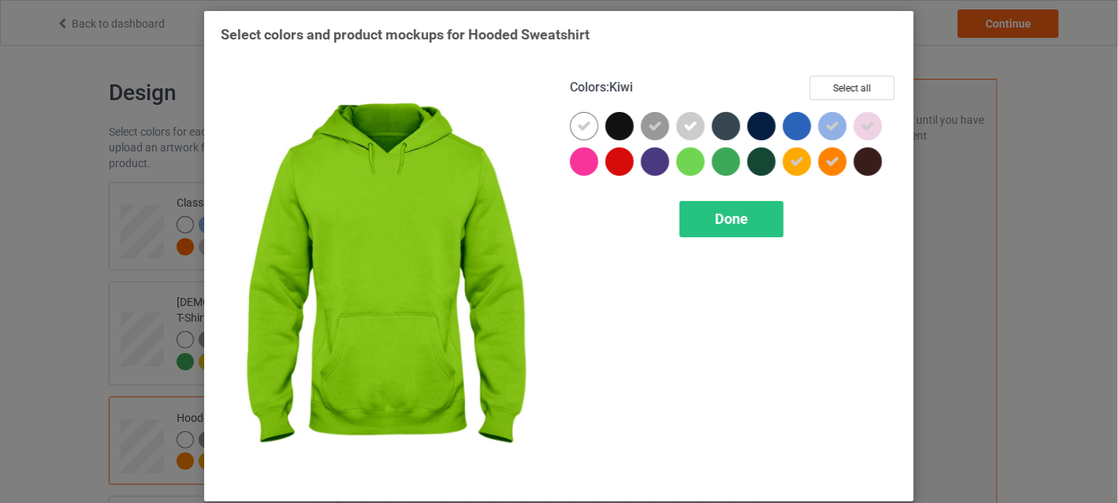
click at [688, 161] on div at bounding box center [691, 161] width 28 height 28
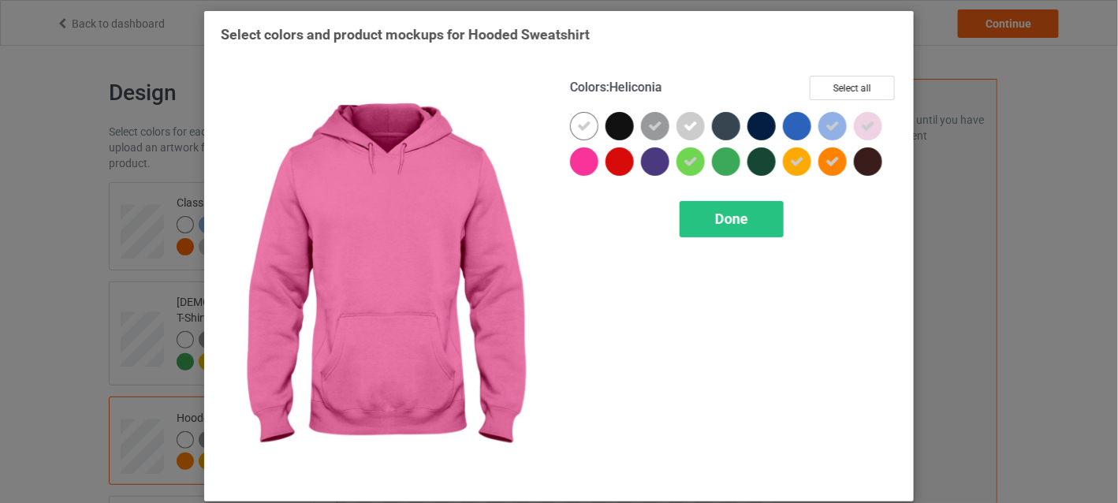
click at [584, 159] on div at bounding box center [584, 161] width 28 height 28
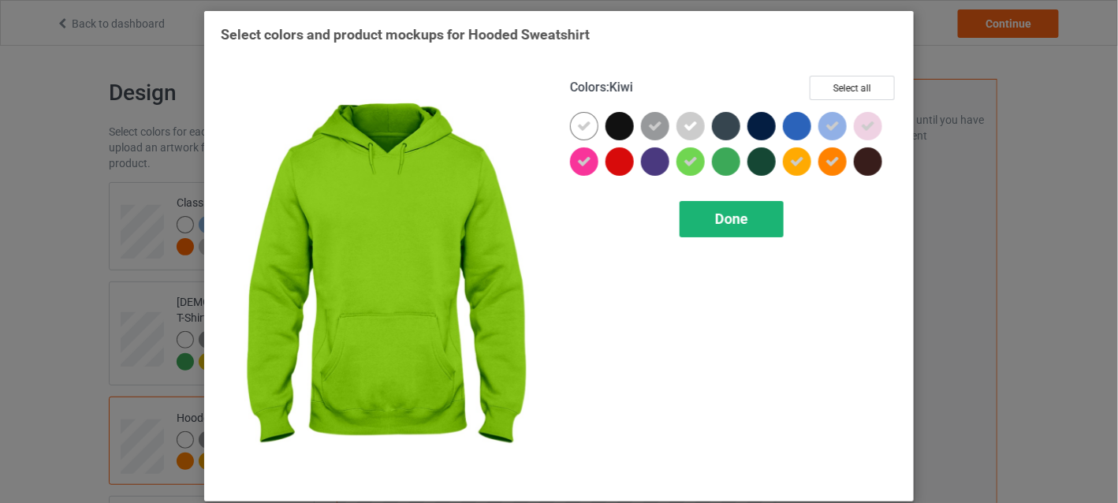
click at [721, 207] on div "Done" at bounding box center [732, 219] width 104 height 36
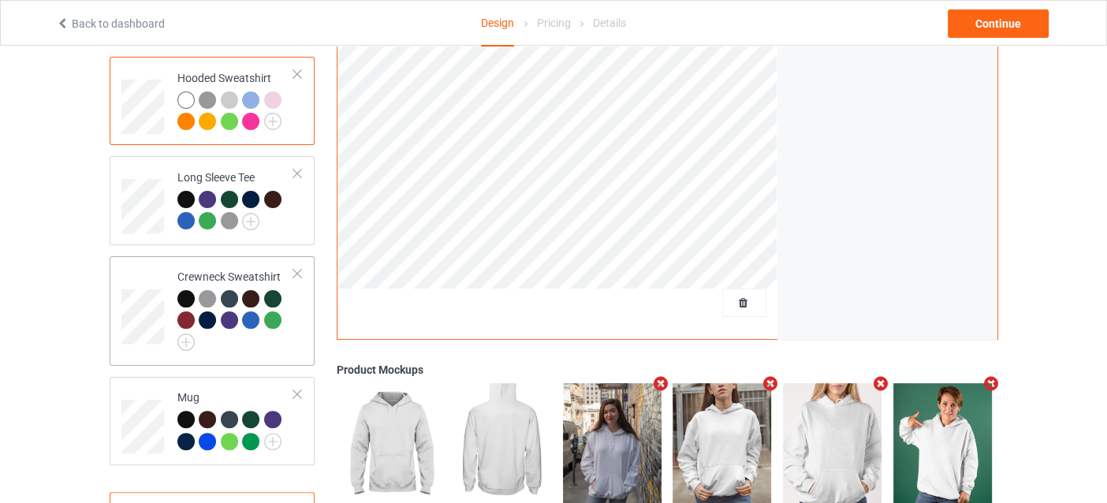
scroll to position [315, 0]
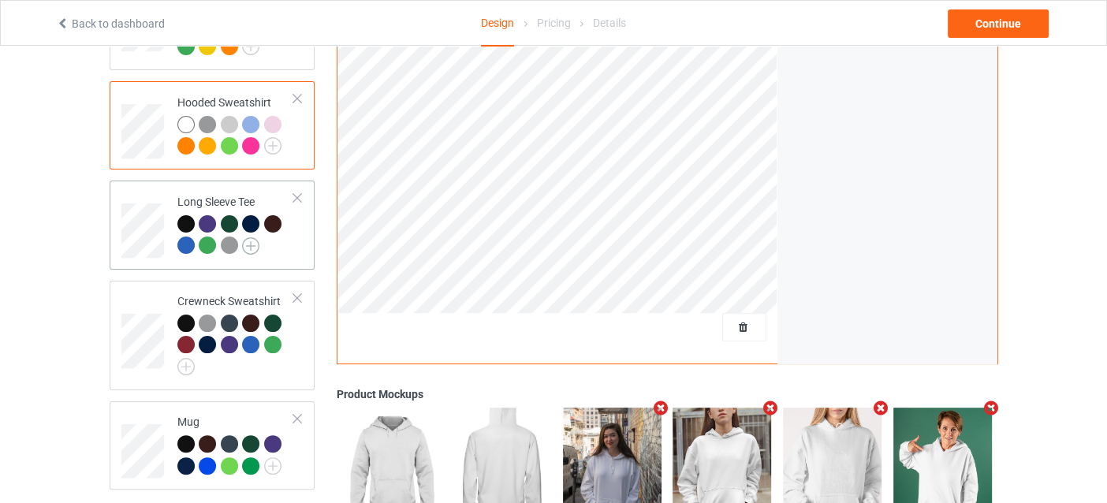
click at [253, 237] on img at bounding box center [250, 245] width 17 height 17
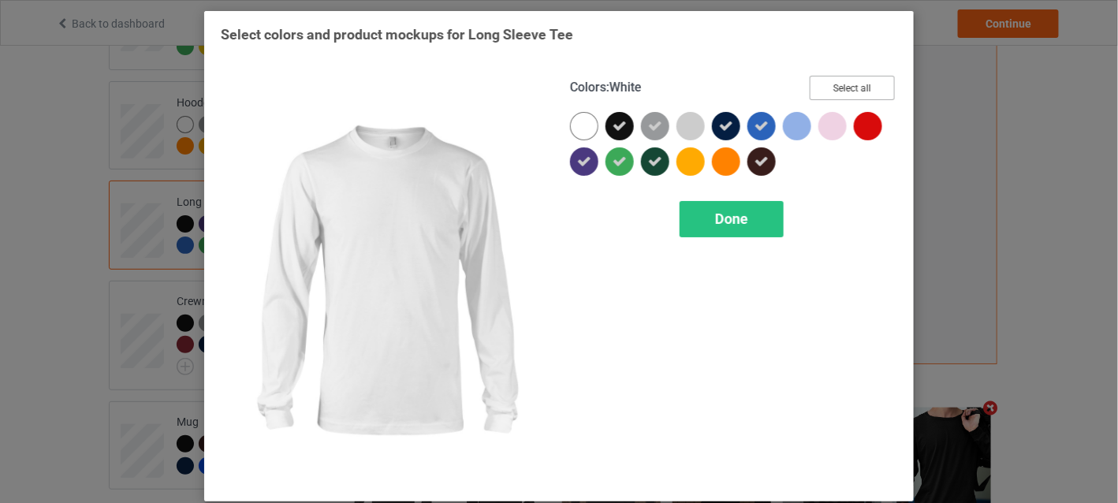
click at [843, 91] on button "Select all" at bounding box center [852, 88] width 85 height 24
drag, startPoint x: 843, startPoint y: 91, endPoint x: 757, endPoint y: 109, distance: 87.7
click at [842, 91] on button "Reset to Default" at bounding box center [838, 88] width 114 height 24
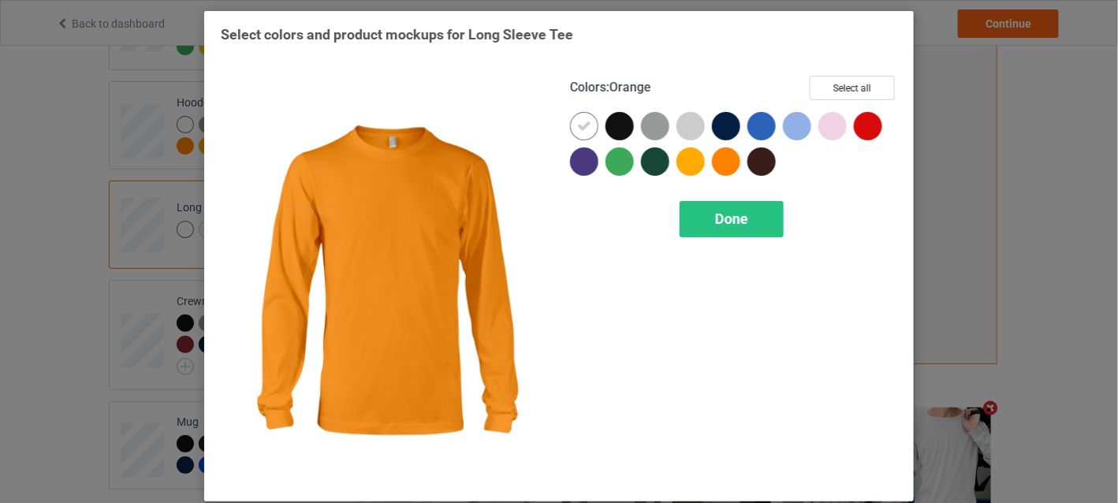
drag, startPoint x: 730, startPoint y: 160, endPoint x: 720, endPoint y: 160, distance: 10.3
click at [723, 160] on div at bounding box center [726, 161] width 28 height 28
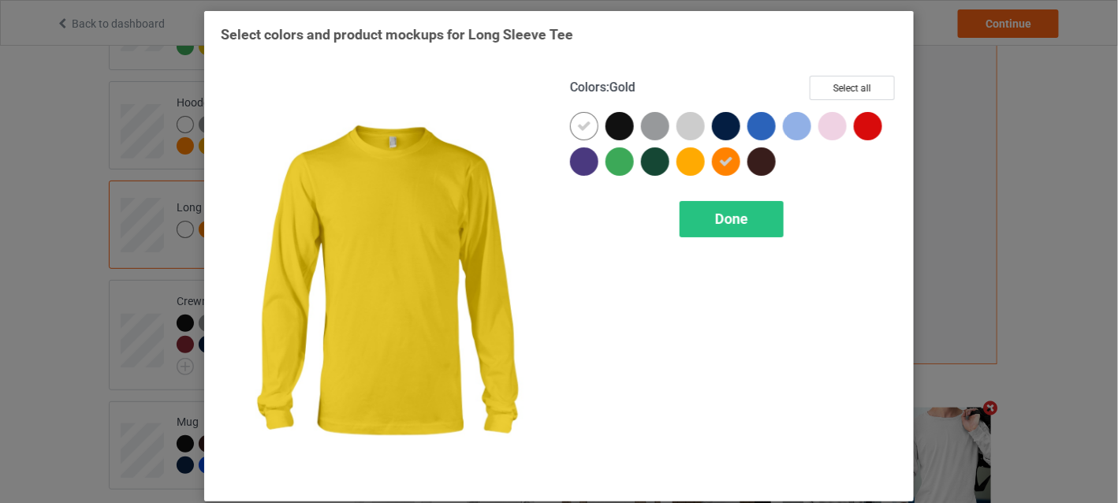
drag, startPoint x: 693, startPoint y: 160, endPoint x: 657, endPoint y: 160, distance: 35.5
click at [690, 160] on div at bounding box center [691, 161] width 28 height 28
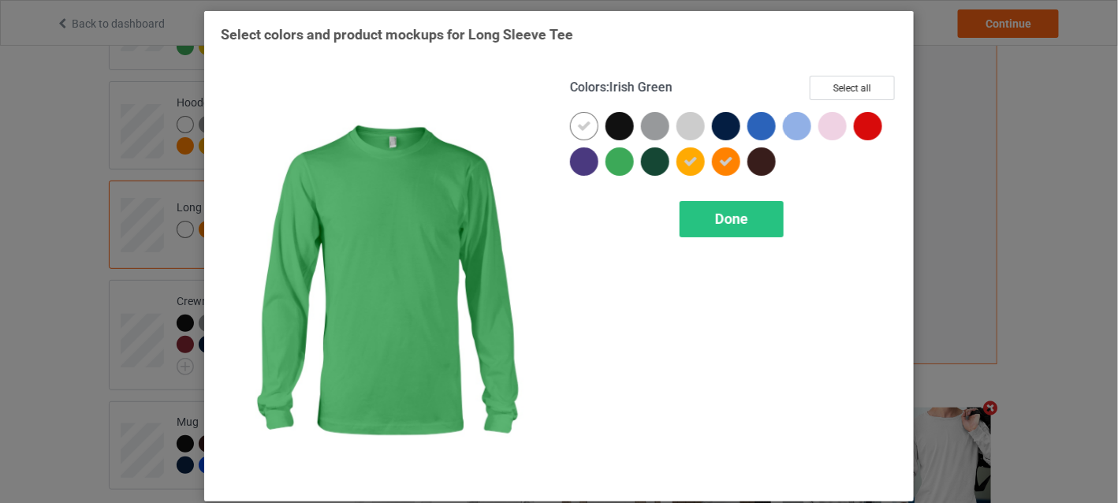
click at [612, 160] on div at bounding box center [620, 161] width 28 height 28
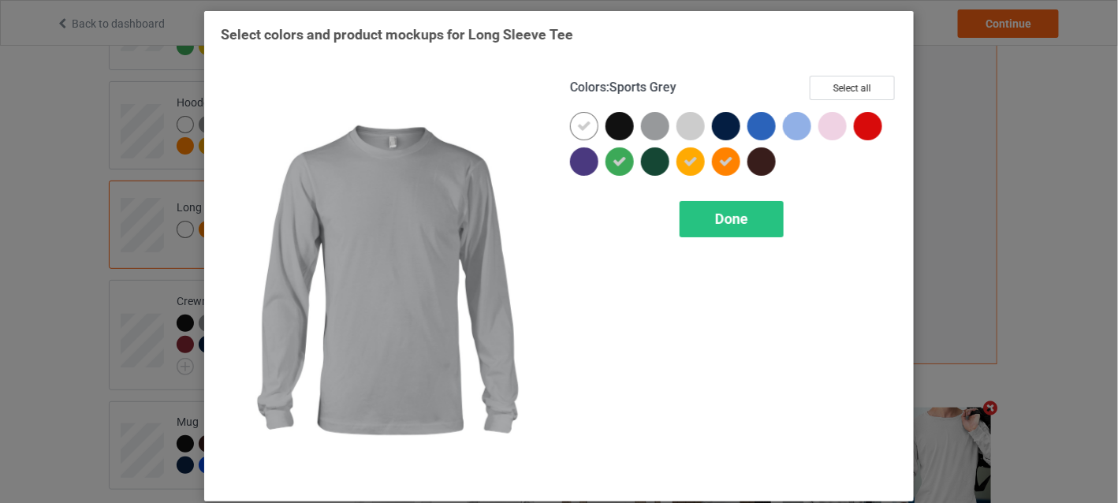
click at [660, 125] on div at bounding box center [655, 126] width 28 height 28
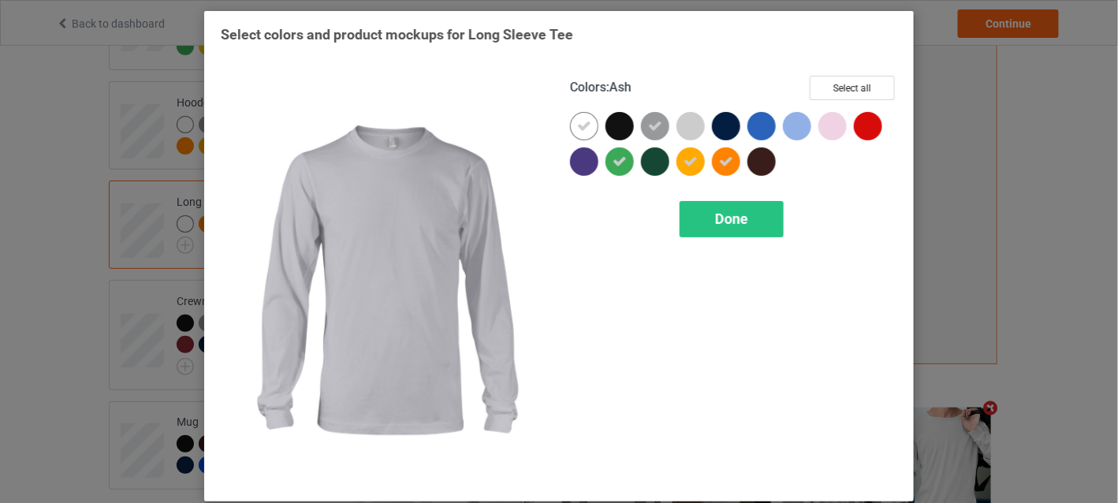
drag, startPoint x: 680, startPoint y: 122, endPoint x: 701, endPoint y: 122, distance: 21.3
click at [681, 122] on div at bounding box center [691, 126] width 28 height 28
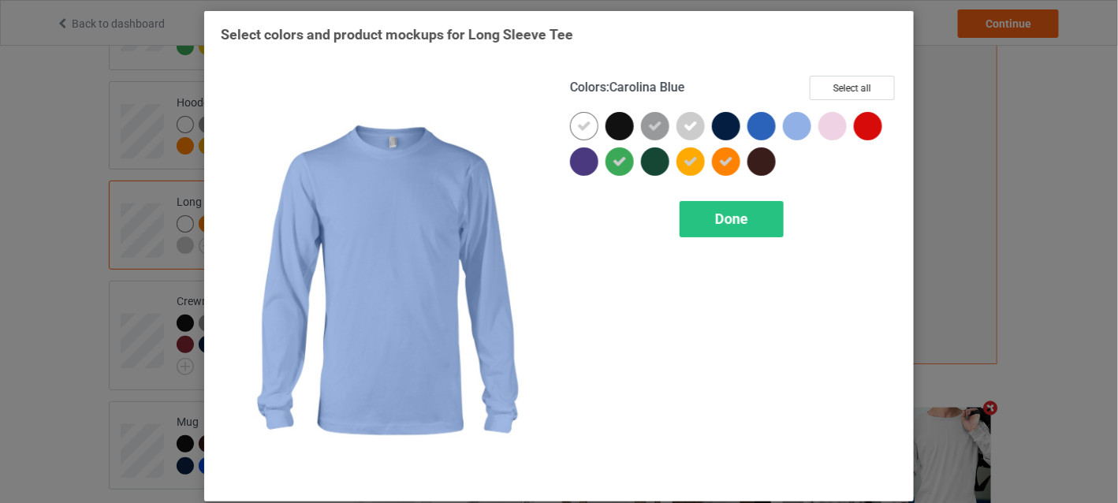
click at [786, 125] on div at bounding box center [797, 126] width 28 height 28
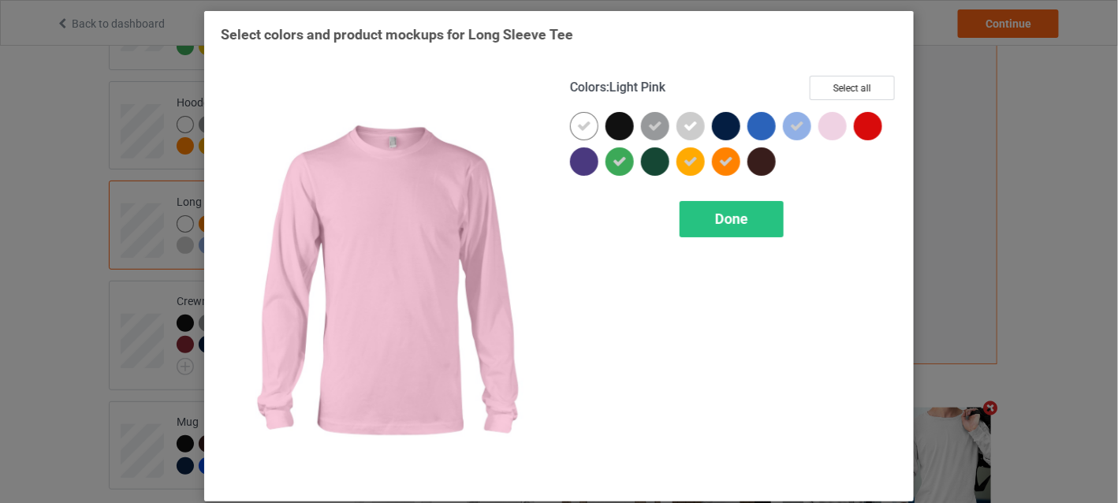
click at [824, 125] on div at bounding box center [833, 126] width 28 height 28
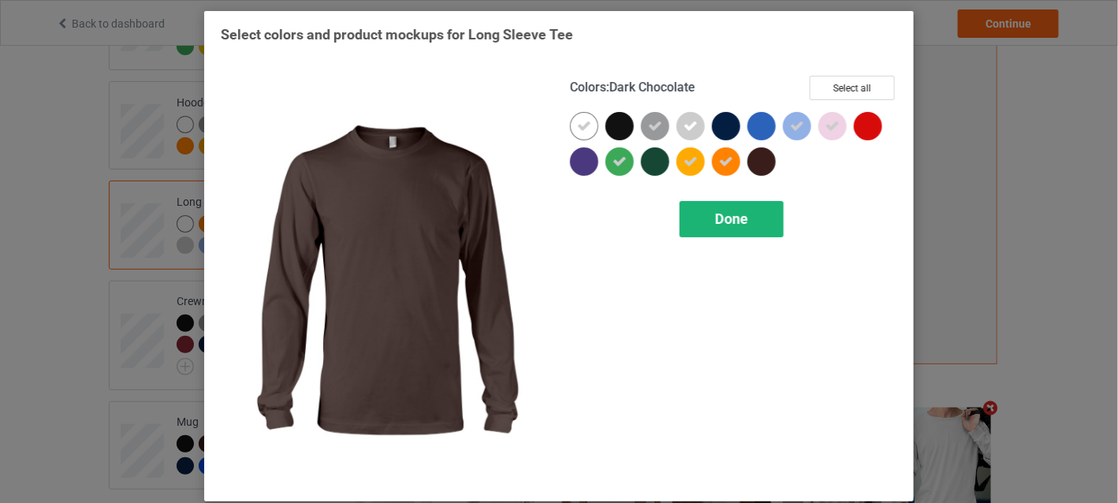
click at [739, 214] on span "Done" at bounding box center [731, 219] width 33 height 17
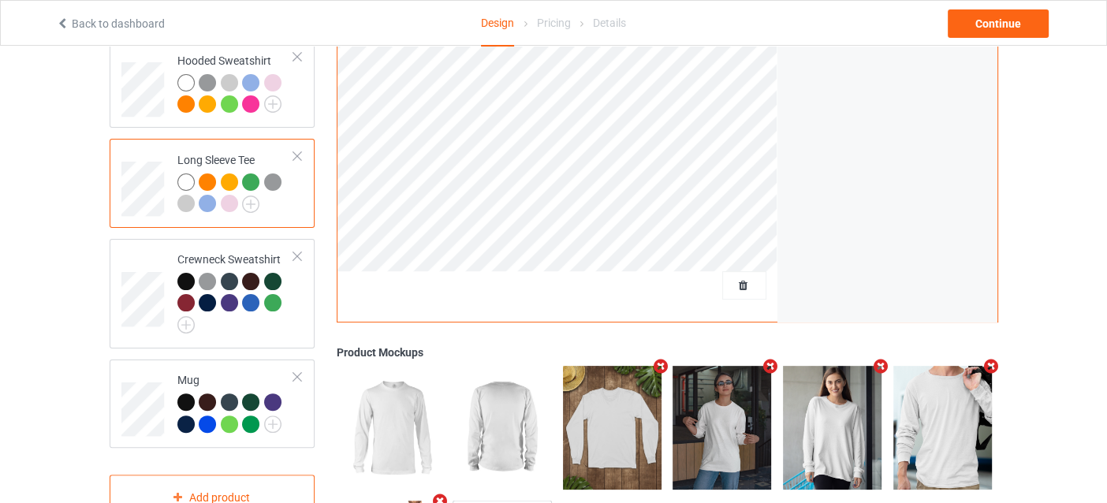
scroll to position [394, 0]
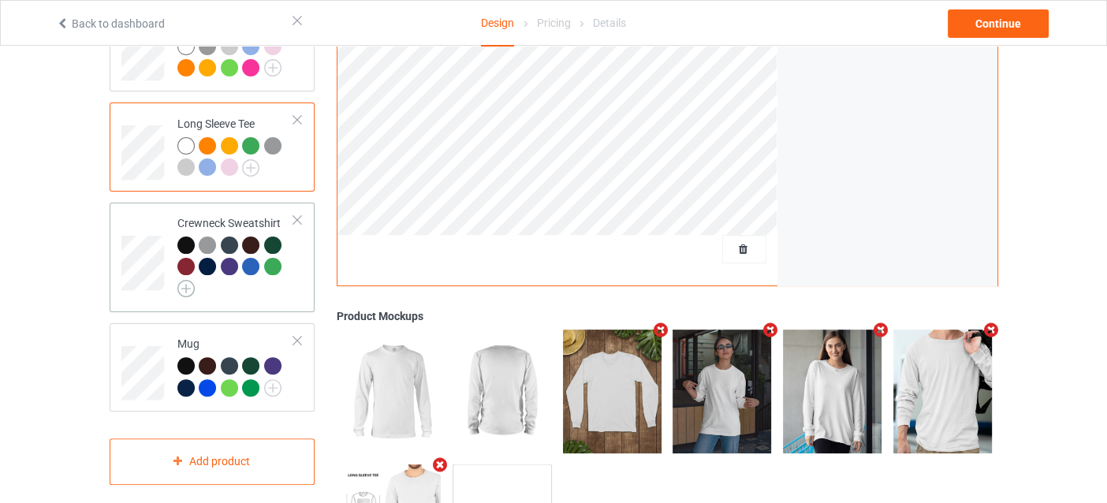
click at [183, 280] on img at bounding box center [185, 288] width 17 height 17
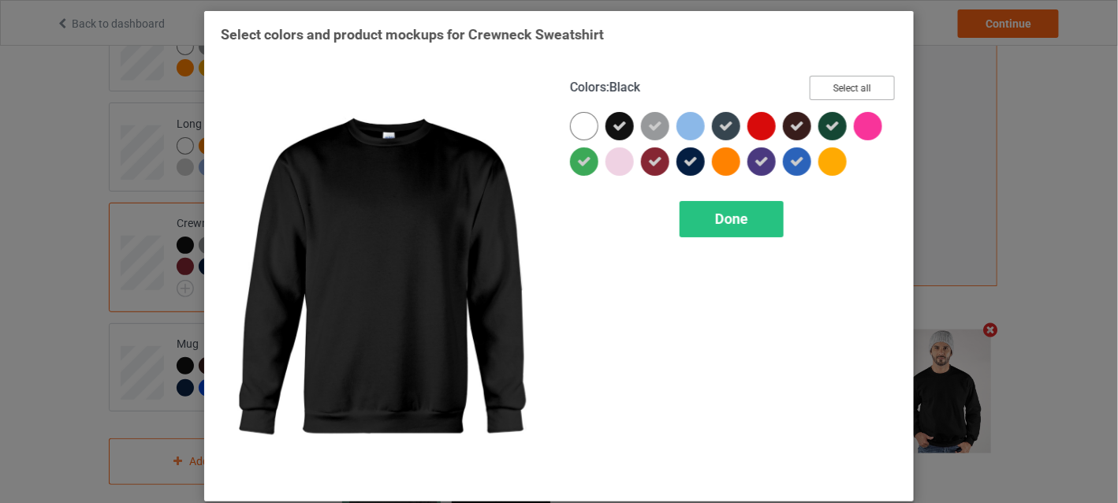
click at [873, 84] on button "Select all" at bounding box center [852, 88] width 85 height 24
click at [873, 84] on button "Reset to Default" at bounding box center [838, 88] width 114 height 24
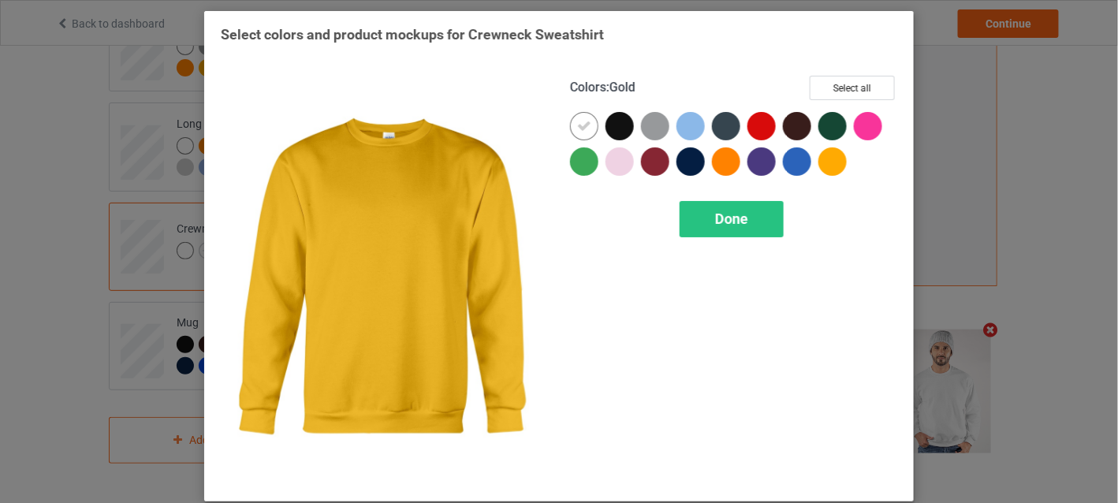
drag, startPoint x: 824, startPoint y: 156, endPoint x: 804, endPoint y: 161, distance: 21.0
click at [824, 157] on div at bounding box center [833, 161] width 28 height 28
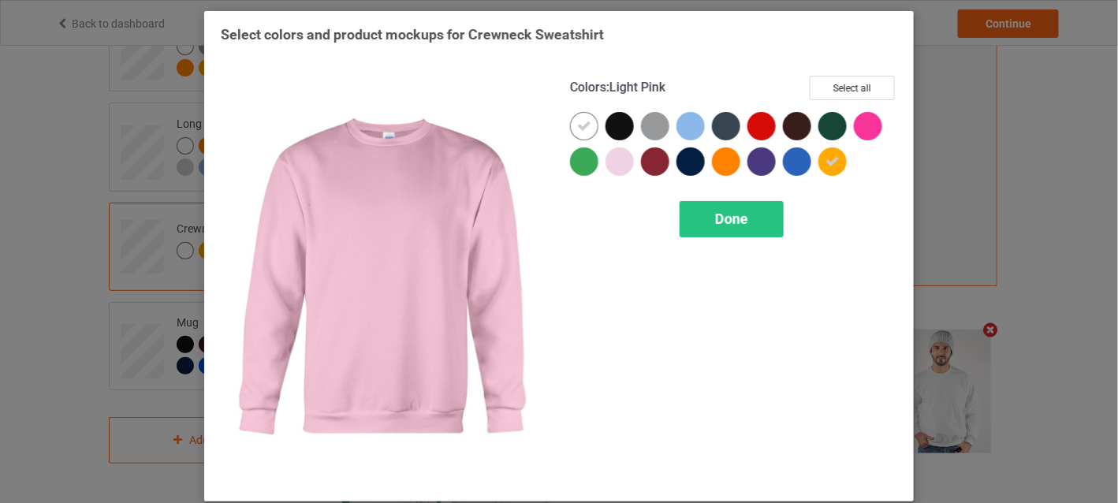
click at [625, 160] on div at bounding box center [620, 161] width 28 height 28
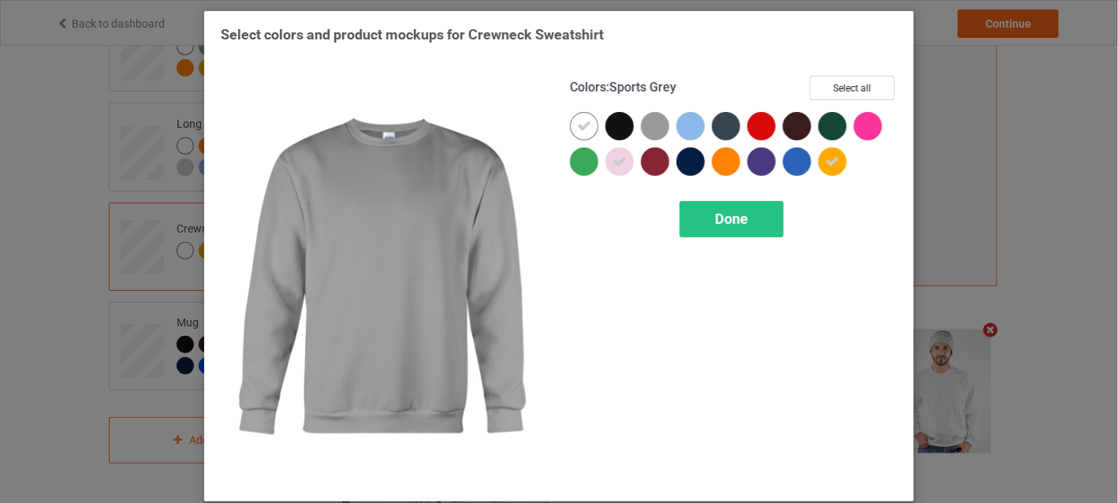
click at [651, 120] on div at bounding box center [655, 126] width 28 height 28
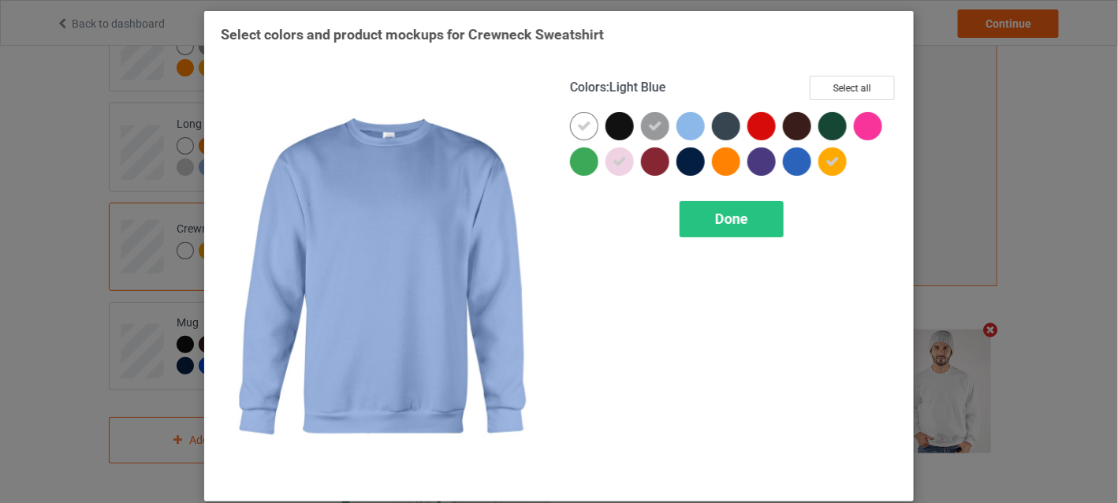
click at [681, 122] on div at bounding box center [691, 126] width 28 height 28
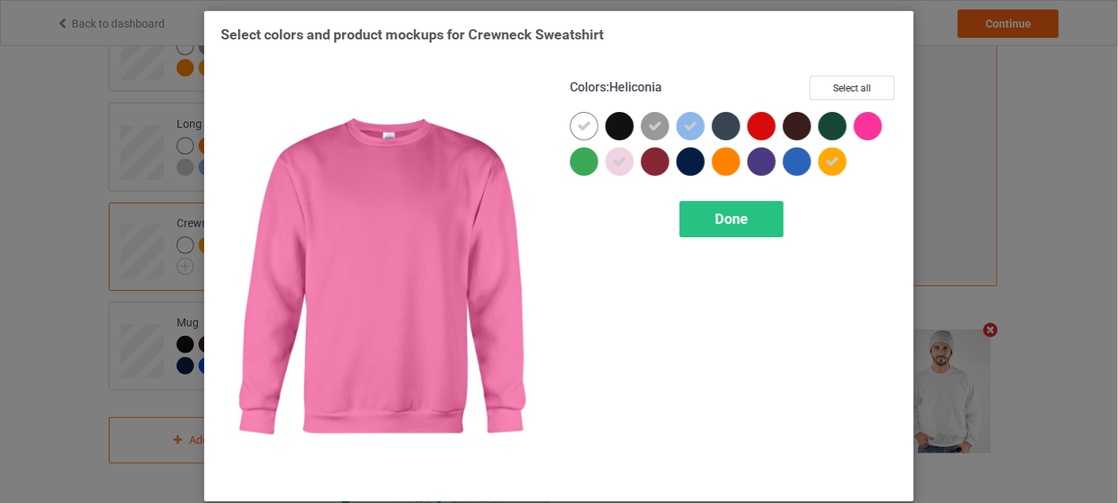
click at [857, 122] on div at bounding box center [868, 126] width 28 height 28
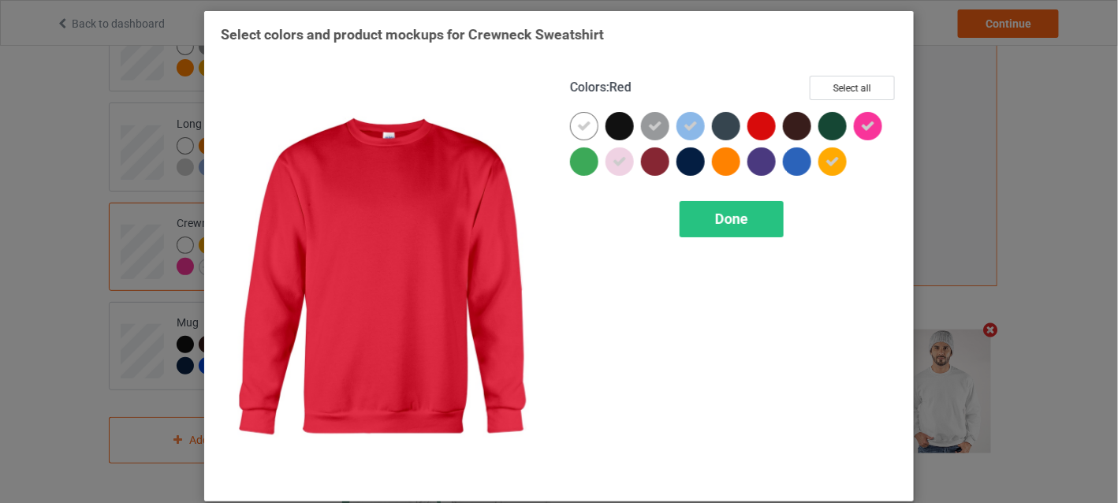
click at [761, 127] on div at bounding box center [762, 126] width 28 height 28
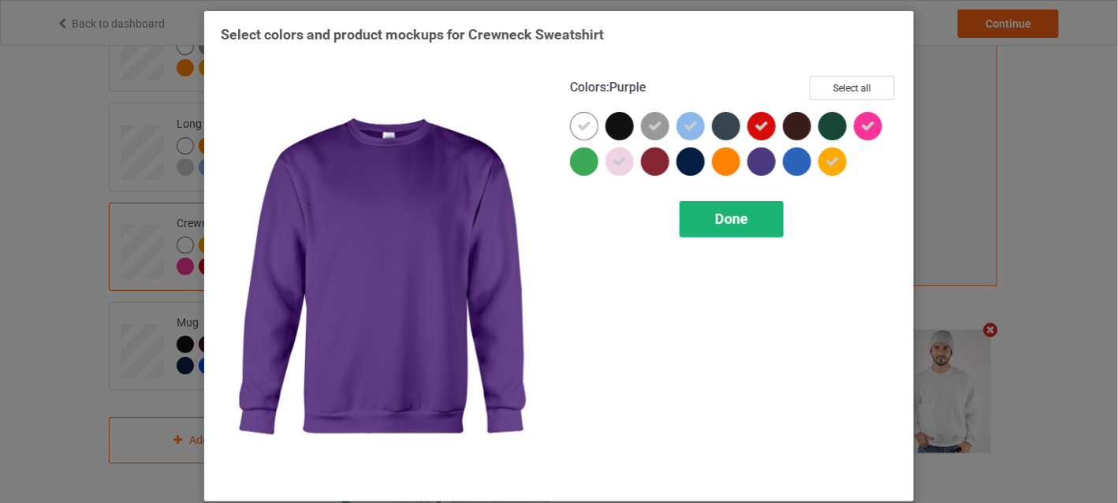
click at [758, 207] on div "Done" at bounding box center [732, 219] width 104 height 36
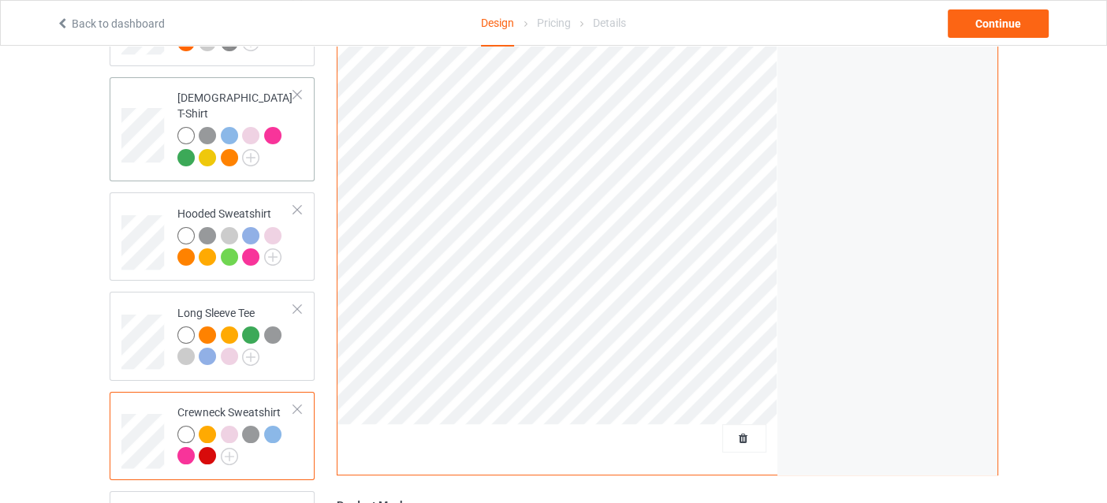
scroll to position [158, 0]
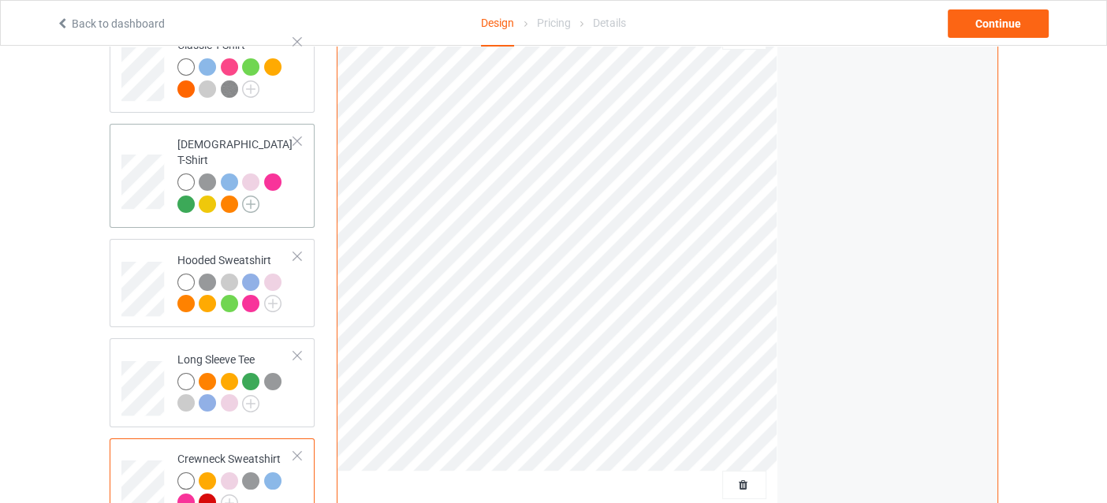
click at [256, 196] on img at bounding box center [250, 204] width 17 height 17
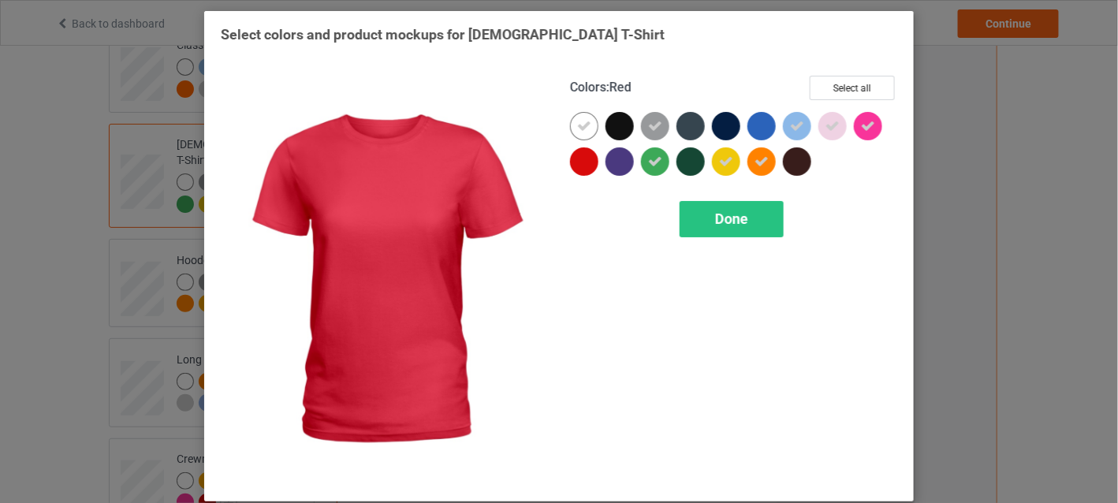
drag, startPoint x: 583, startPoint y: 160, endPoint x: 696, endPoint y: 191, distance: 117.7
click at [582, 160] on div at bounding box center [584, 161] width 28 height 28
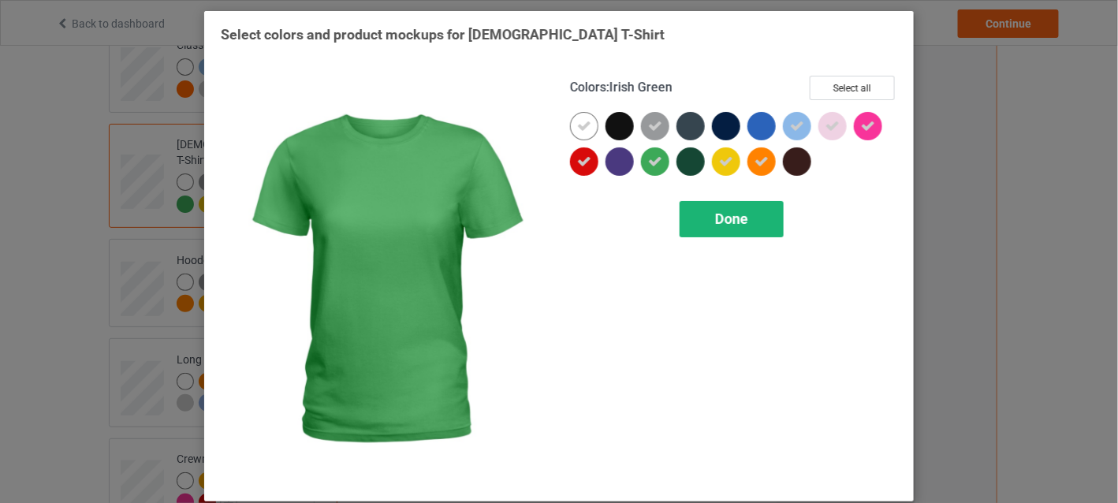
click at [717, 211] on span "Done" at bounding box center [731, 219] width 33 height 17
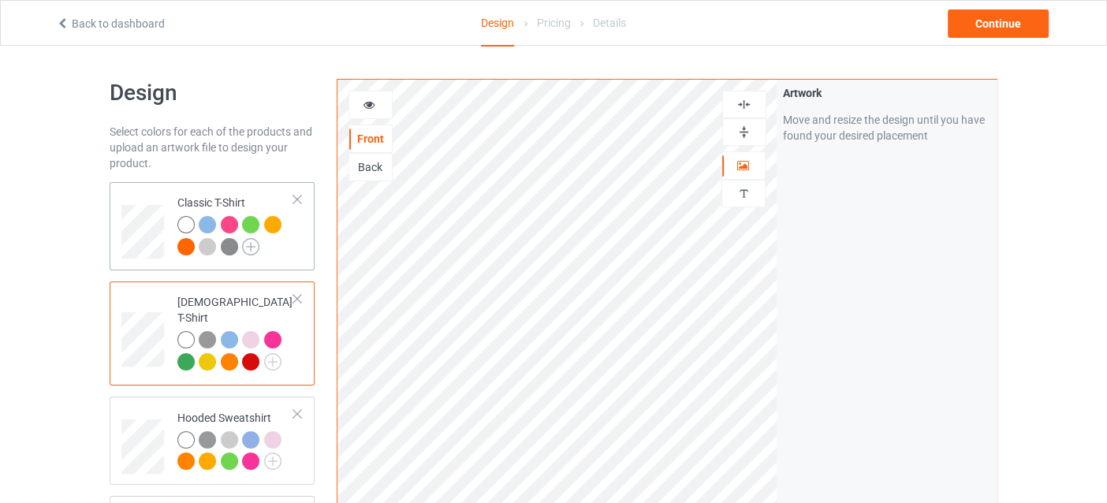
click at [255, 247] on img at bounding box center [250, 246] width 17 height 17
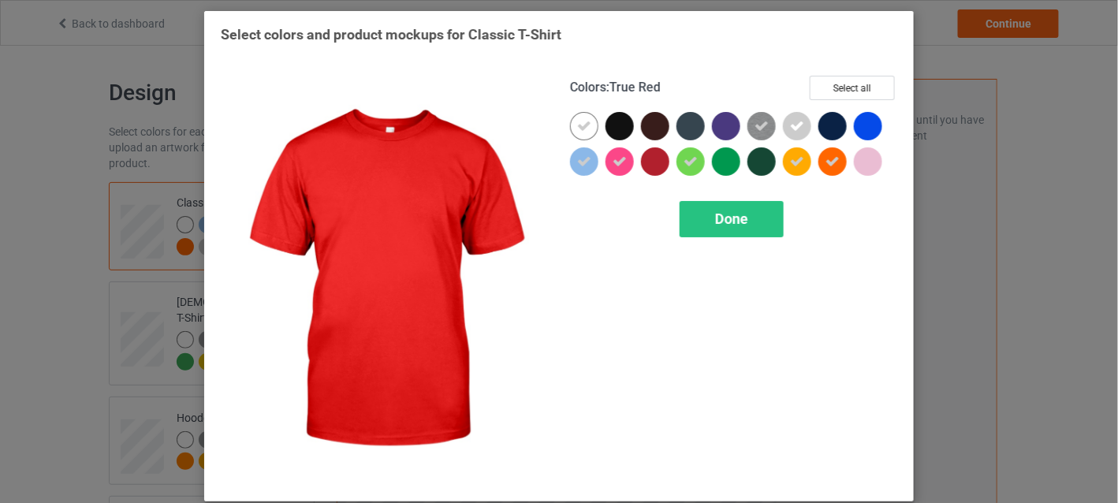
click at [649, 162] on div at bounding box center [655, 161] width 28 height 28
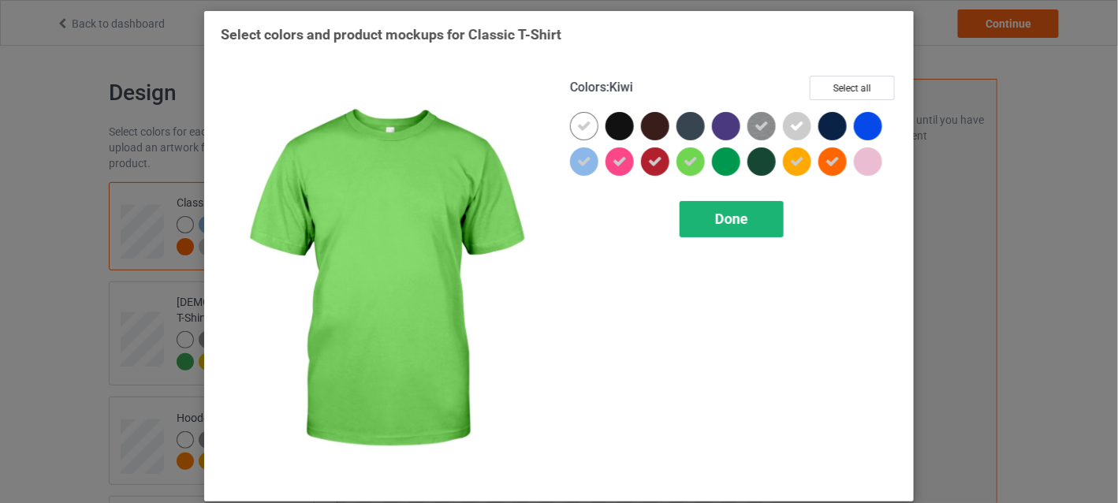
click at [721, 219] on span "Done" at bounding box center [731, 219] width 33 height 17
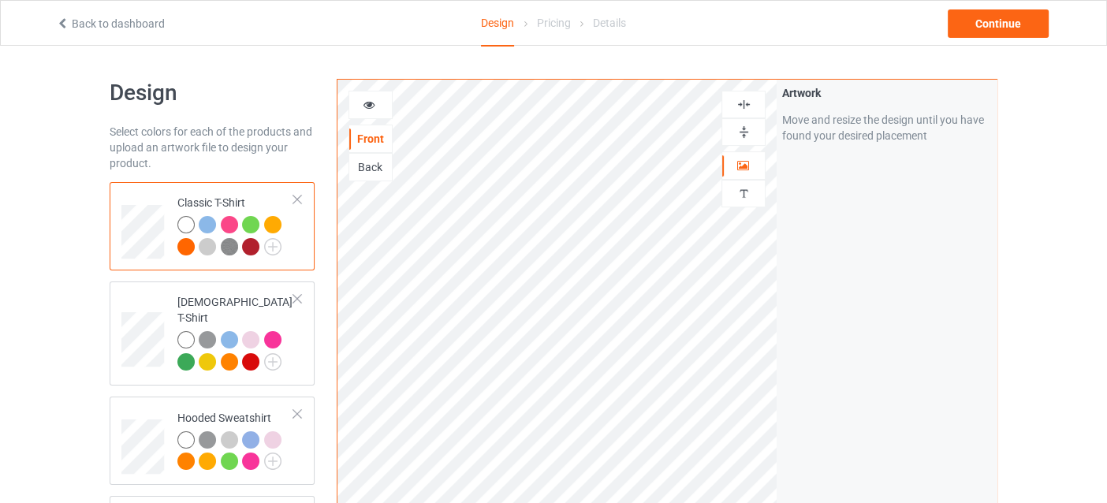
click at [365, 105] on icon at bounding box center [369, 102] width 13 height 11
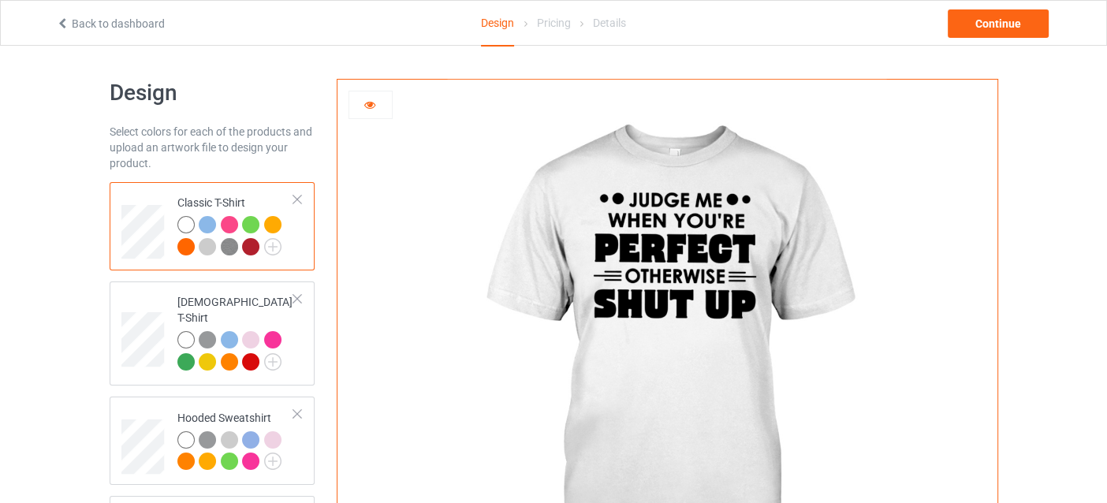
click at [249, 245] on div at bounding box center [250, 246] width 17 height 17
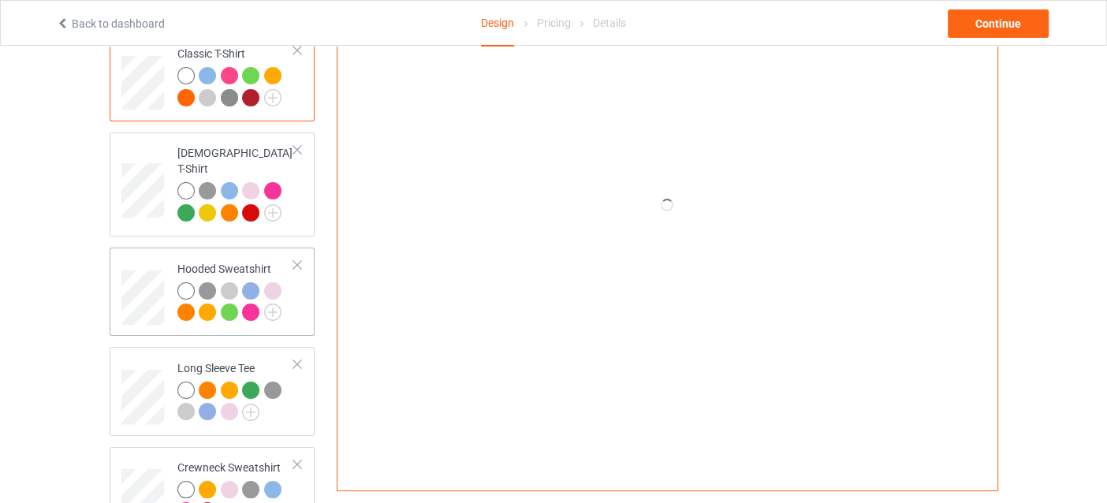
scroll to position [158, 0]
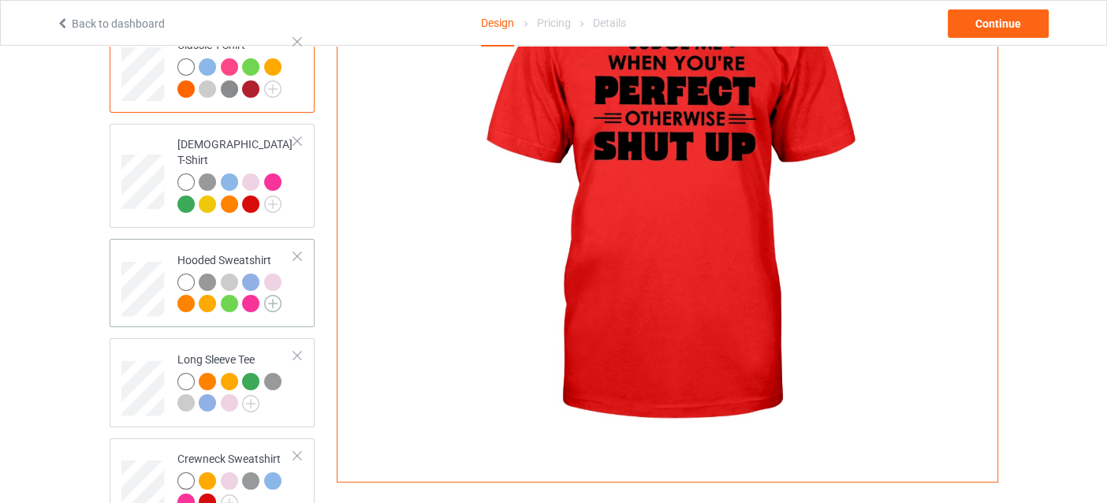
click at [269, 295] on img at bounding box center [272, 303] width 17 height 17
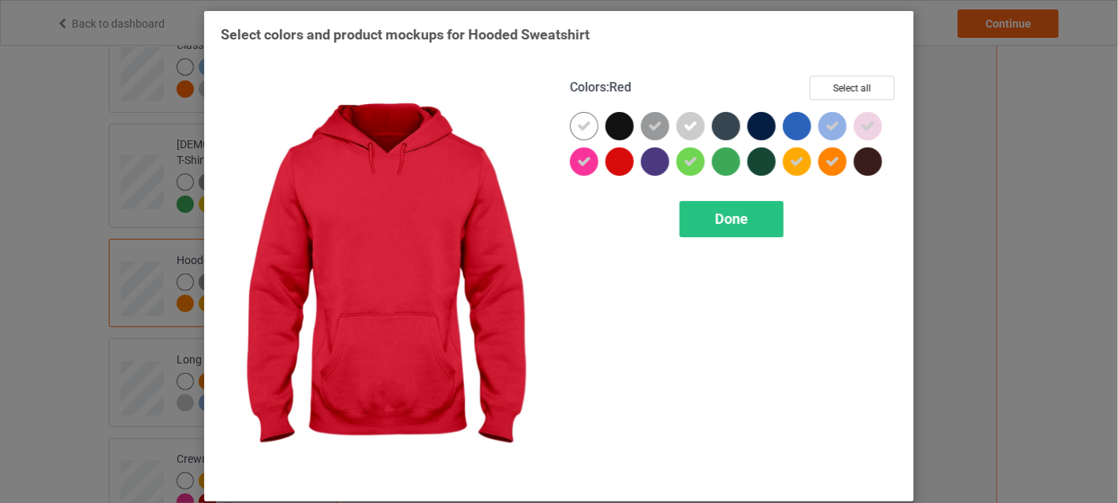
click at [618, 162] on div at bounding box center [620, 161] width 28 height 28
click at [699, 228] on div "Done" at bounding box center [732, 219] width 104 height 36
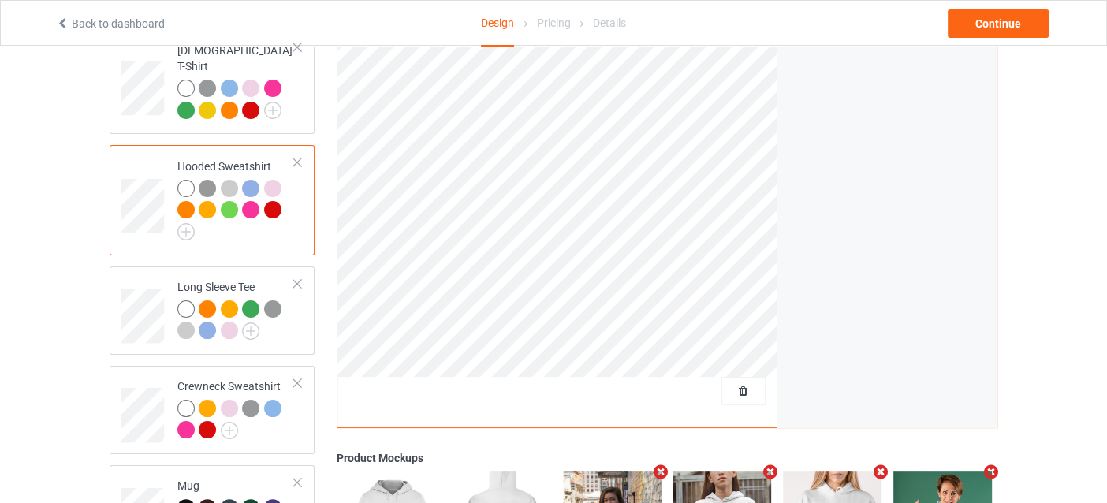
scroll to position [315, 0]
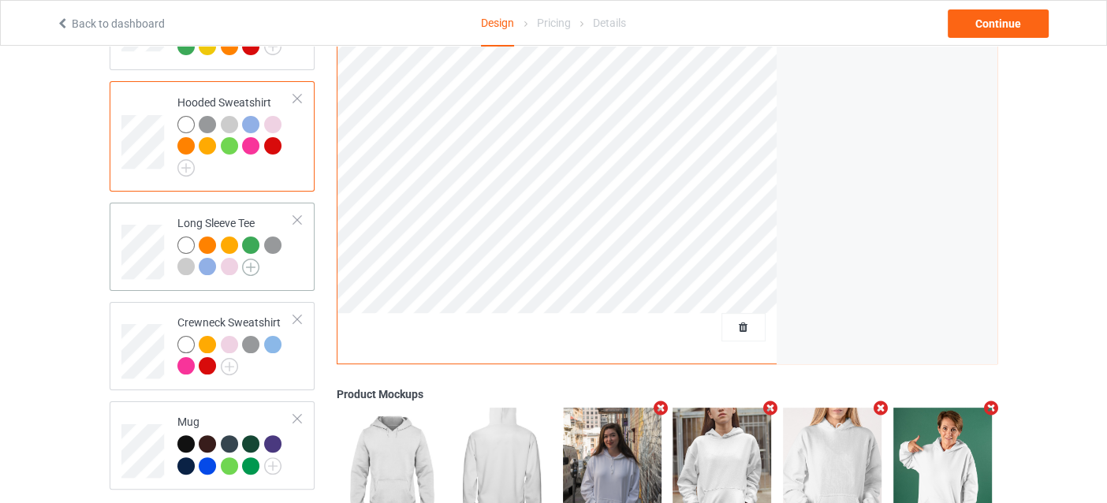
click at [253, 259] on img at bounding box center [250, 267] width 17 height 17
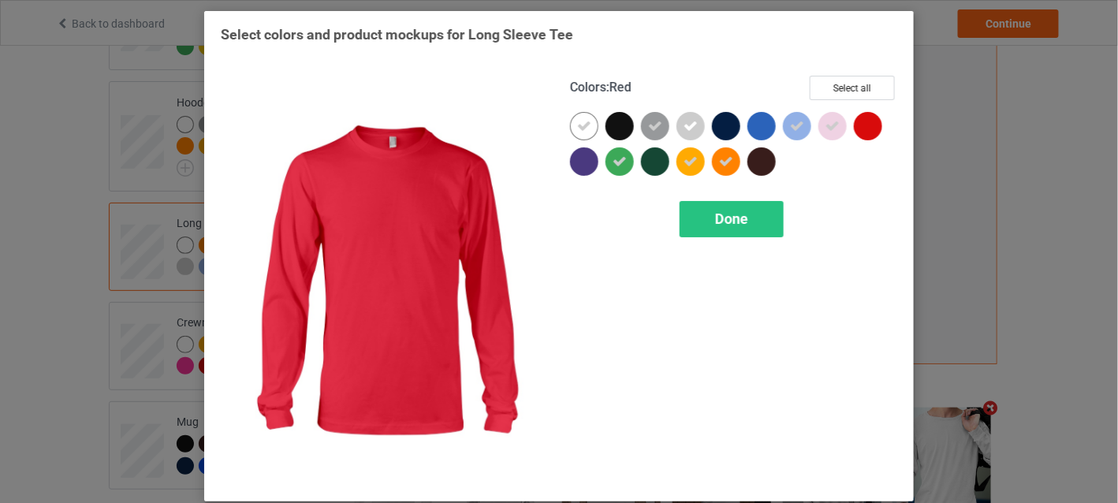
click at [868, 128] on div at bounding box center [868, 126] width 28 height 28
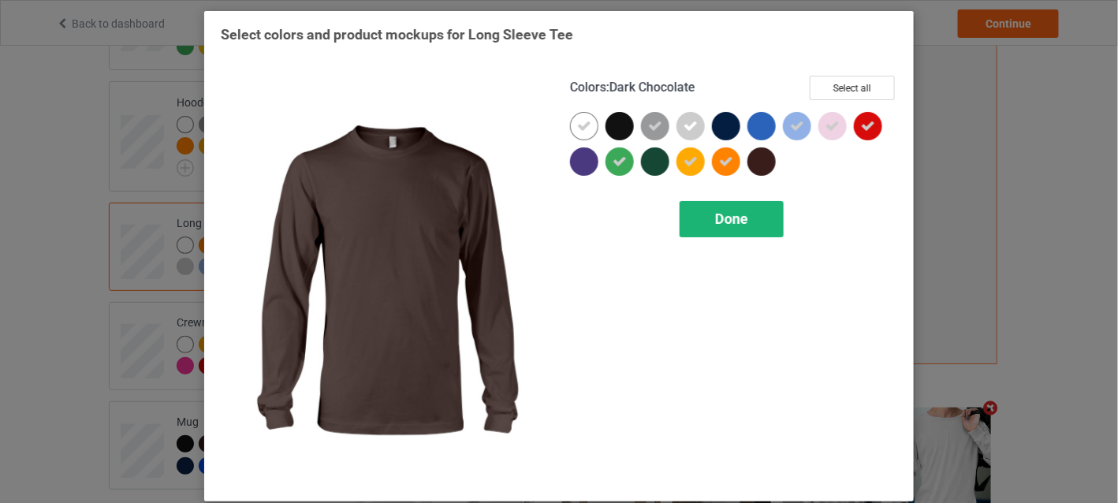
click at [730, 214] on span "Done" at bounding box center [731, 219] width 33 height 17
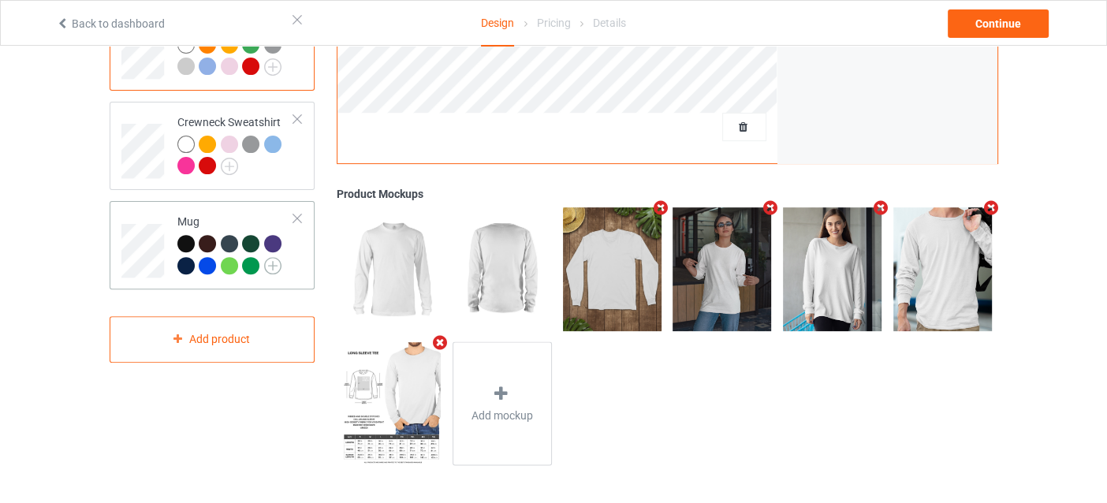
click at [269, 257] on img at bounding box center [272, 265] width 17 height 17
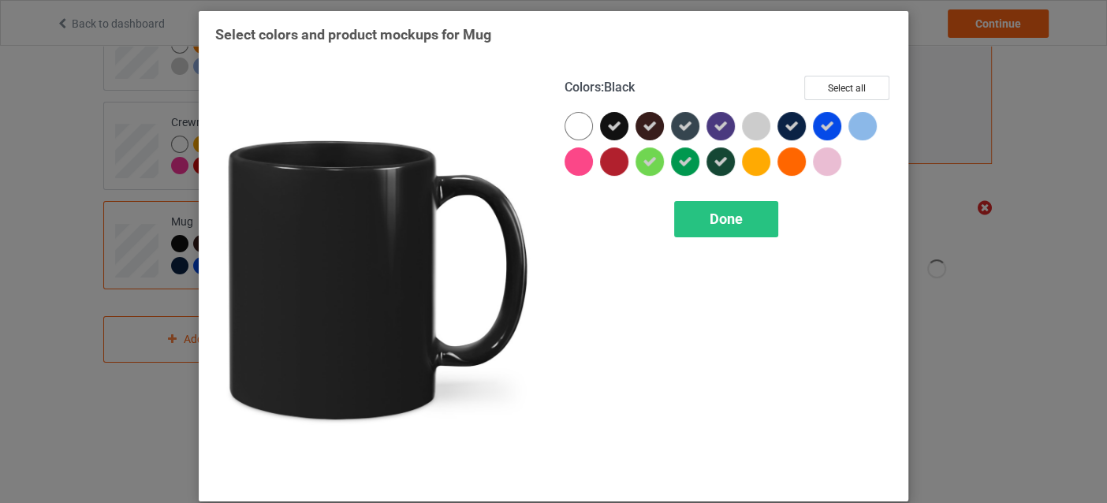
scroll to position [515, 0]
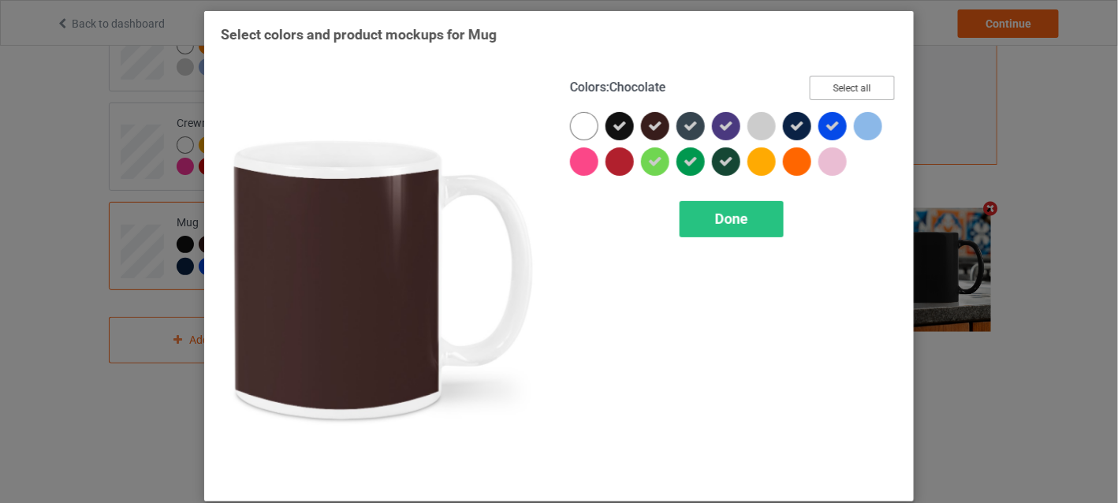
click at [833, 81] on button "Select all" at bounding box center [852, 88] width 85 height 24
drag, startPoint x: 833, startPoint y: 81, endPoint x: 788, endPoint y: 91, distance: 45.9
click at [831, 81] on button "Reset to Default" at bounding box center [838, 88] width 114 height 24
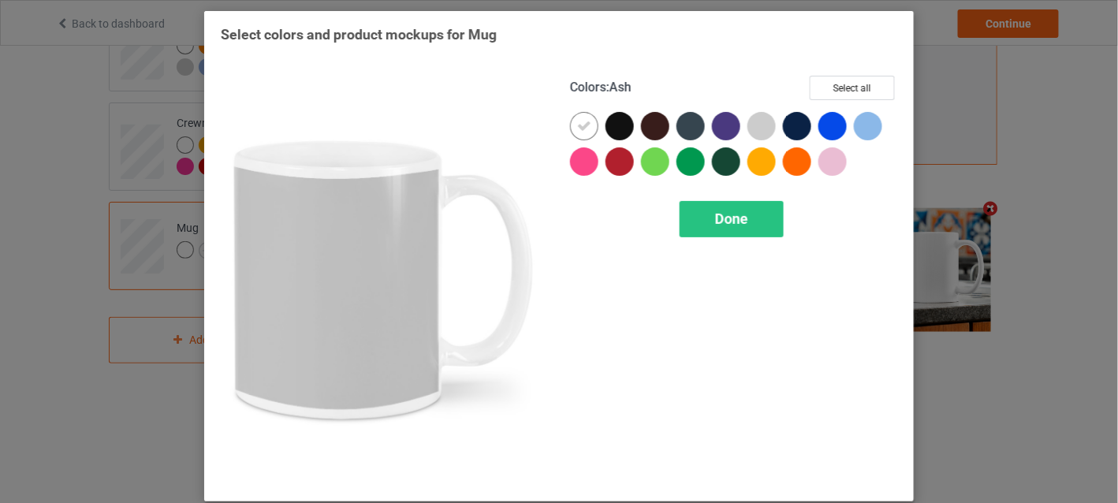
click at [755, 125] on div at bounding box center [762, 126] width 28 height 28
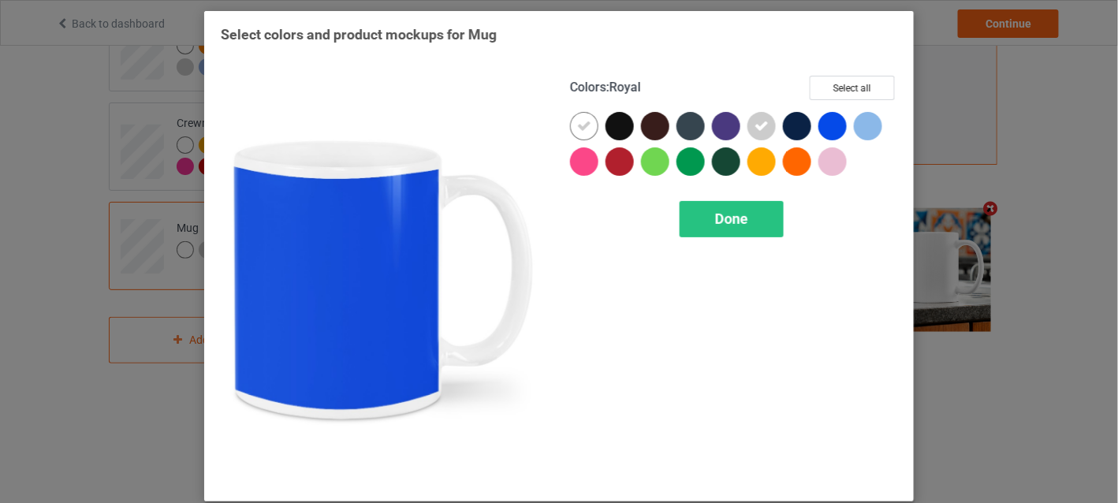
click at [838, 122] on div at bounding box center [833, 126] width 28 height 28
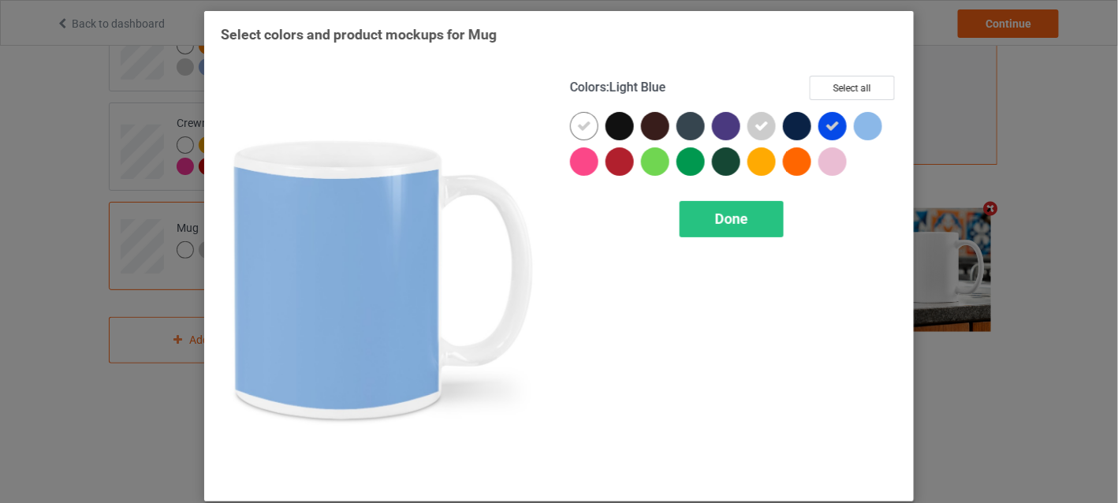
click at [857, 122] on div at bounding box center [868, 126] width 28 height 28
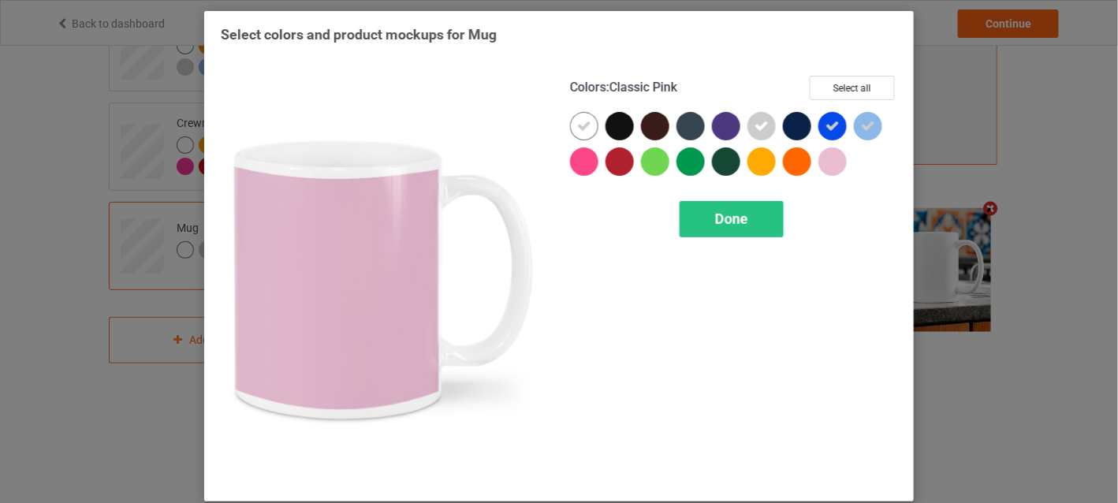
click at [825, 159] on div at bounding box center [833, 161] width 28 height 28
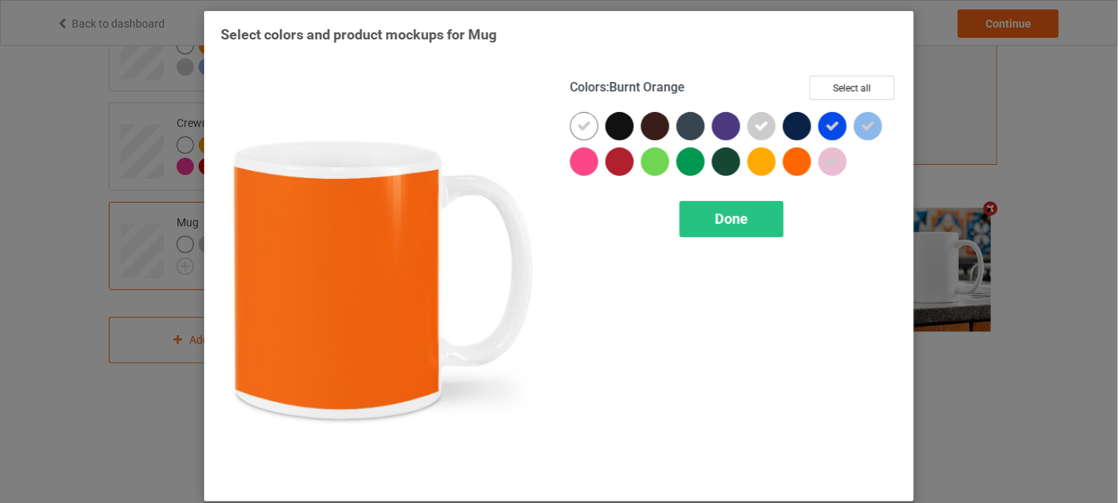
drag, startPoint x: 794, startPoint y: 159, endPoint x: 763, endPoint y: 158, distance: 31.6
click at [792, 159] on div at bounding box center [797, 161] width 28 height 28
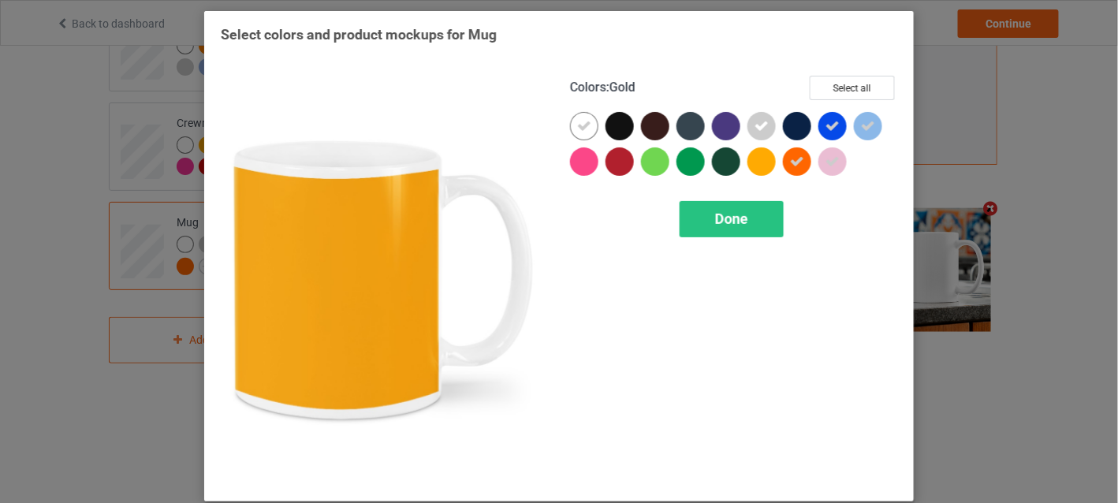
click at [759, 158] on div at bounding box center [762, 161] width 28 height 28
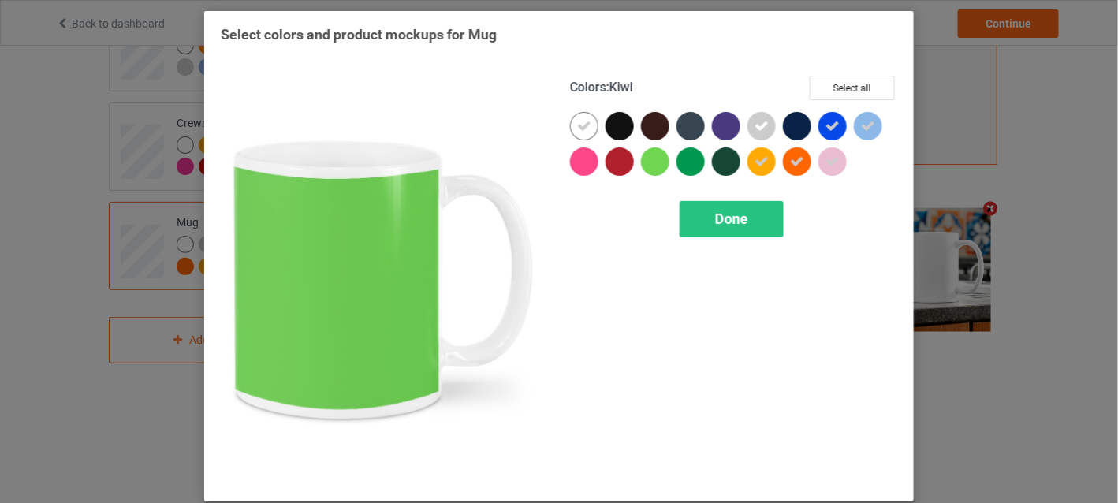
drag, startPoint x: 653, startPoint y: 161, endPoint x: 621, endPoint y: 161, distance: 32.3
click at [651, 161] on div at bounding box center [655, 161] width 28 height 28
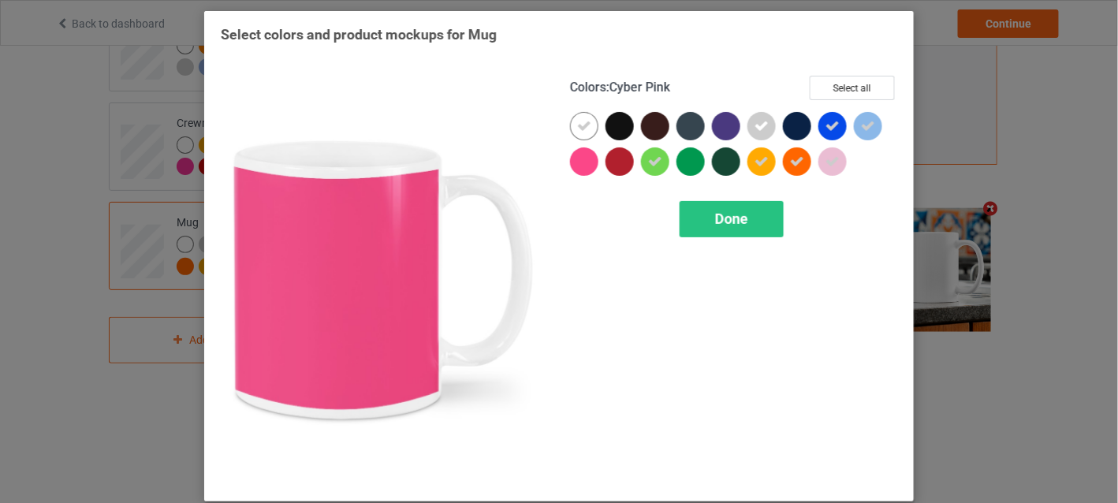
click at [576, 162] on div at bounding box center [584, 161] width 28 height 28
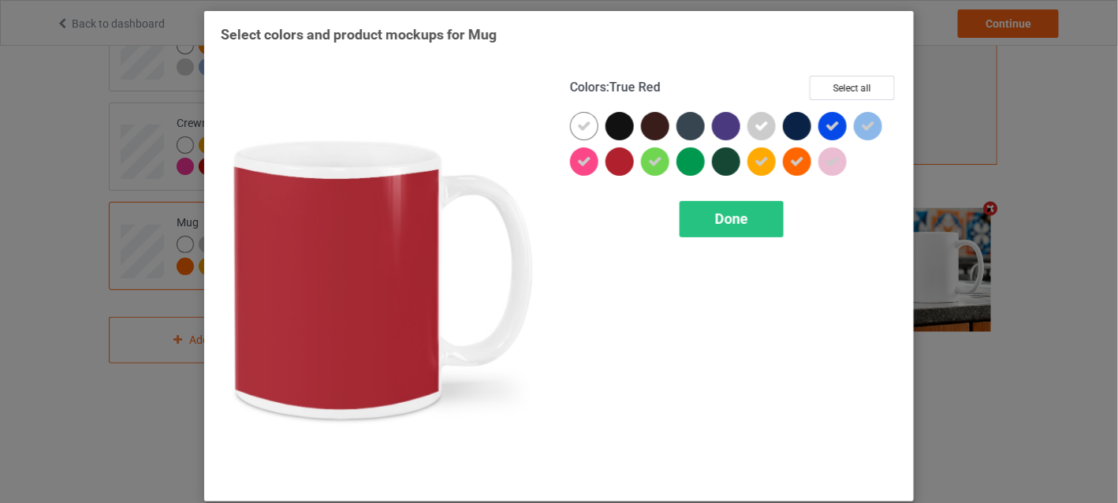
click at [610, 158] on div at bounding box center [620, 161] width 28 height 28
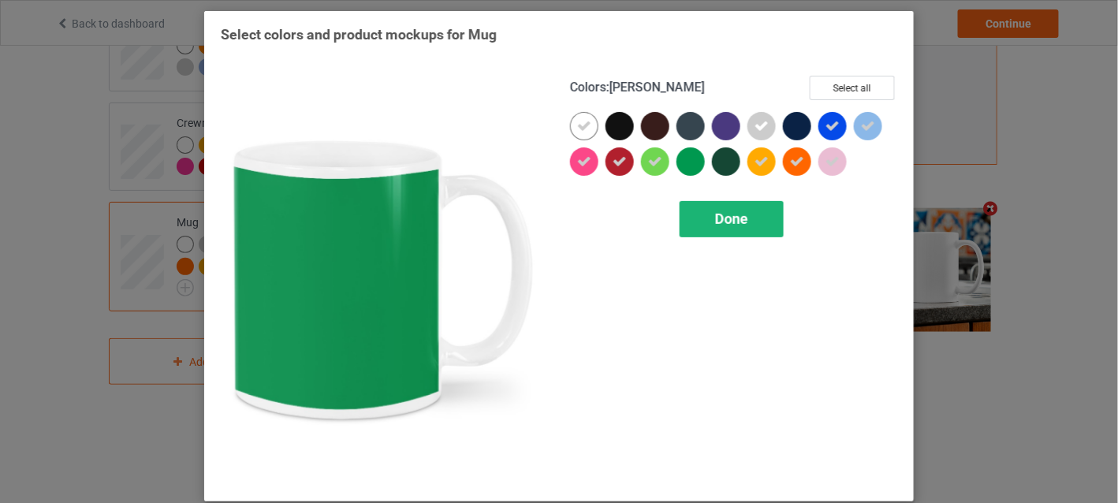
click at [715, 215] on span "Done" at bounding box center [731, 219] width 33 height 17
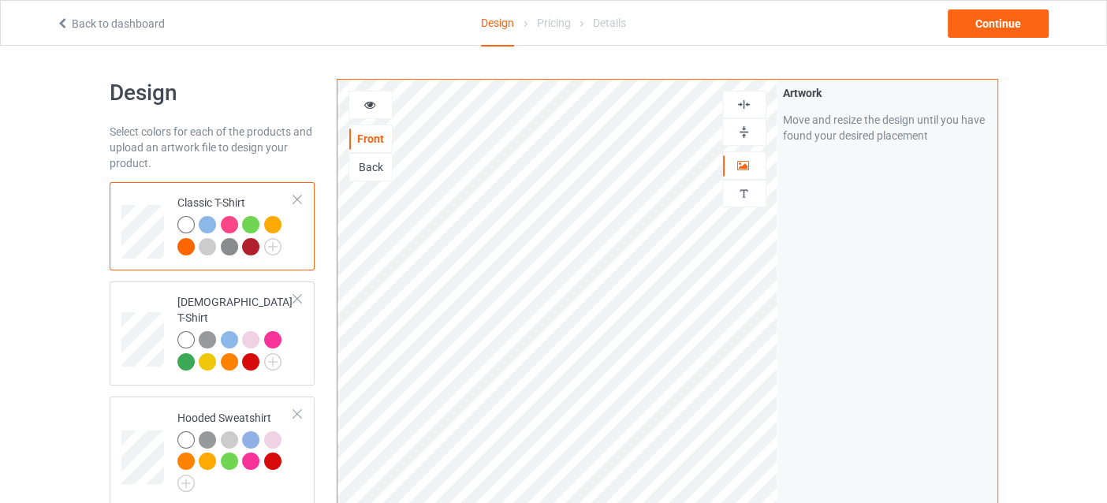
click at [375, 106] on icon at bounding box center [369, 102] width 13 height 11
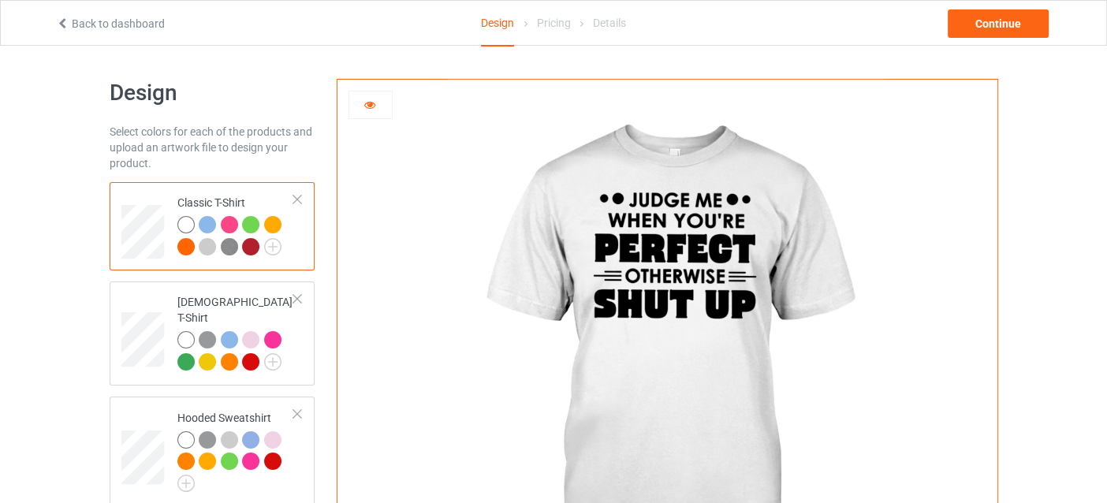
click at [375, 105] on icon at bounding box center [369, 102] width 13 height 11
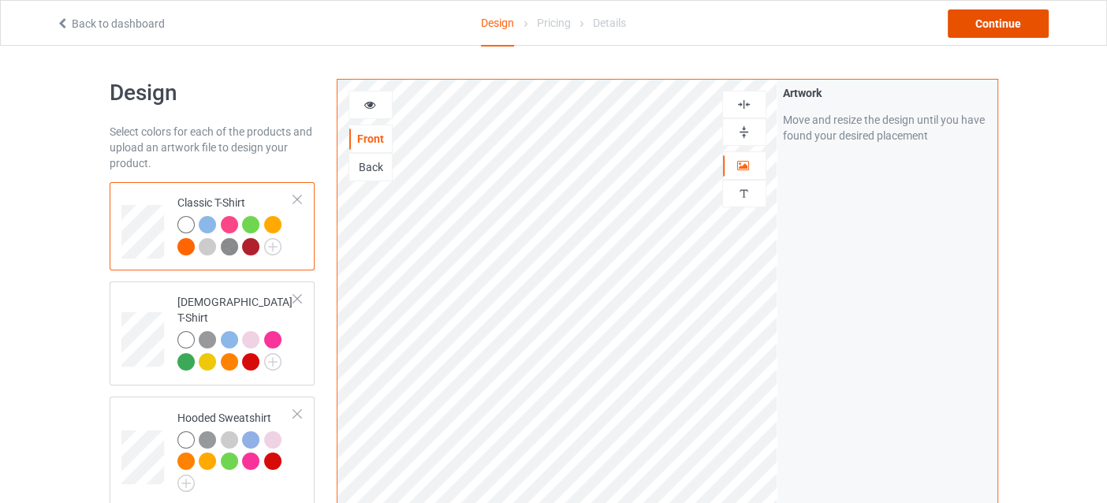
click at [1020, 20] on div "Continue" at bounding box center [998, 23] width 101 height 28
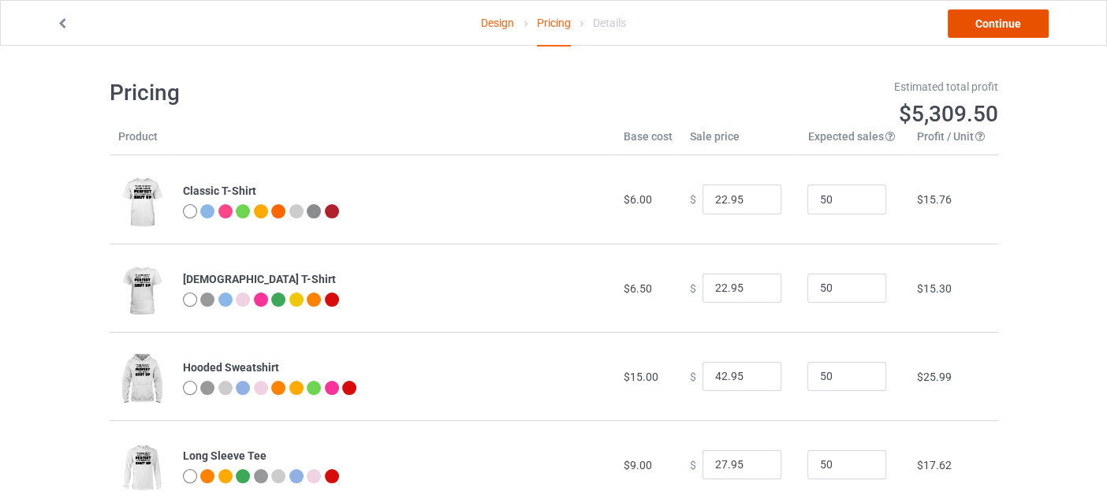
click at [1008, 24] on link "Continue" at bounding box center [998, 23] width 101 height 28
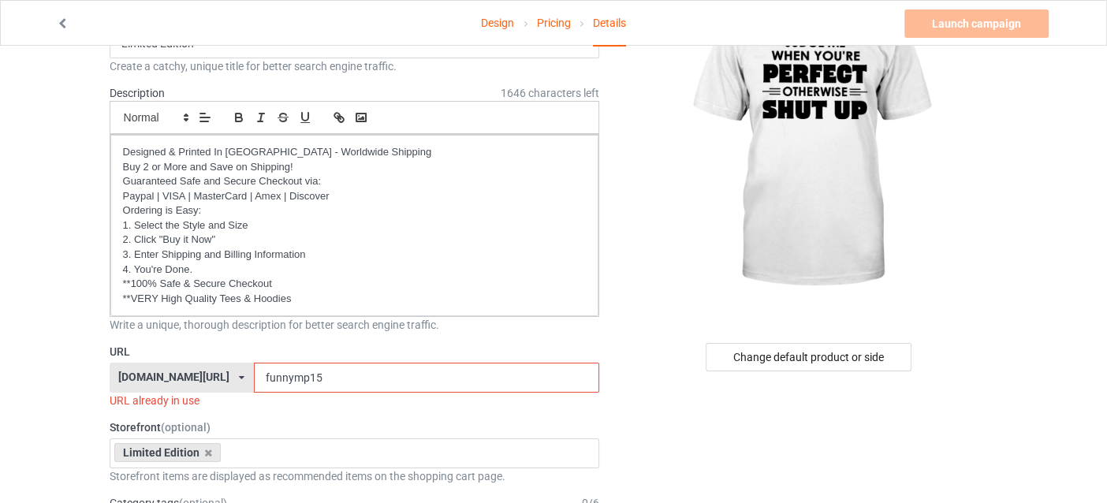
scroll to position [315, 0]
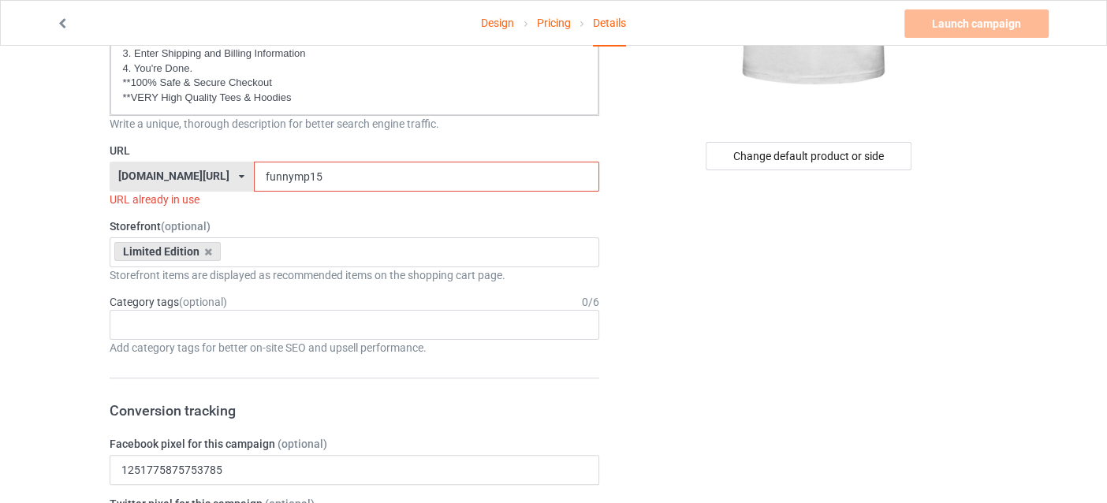
click at [325, 177] on input "funnymp15" at bounding box center [426, 177] width 345 height 30
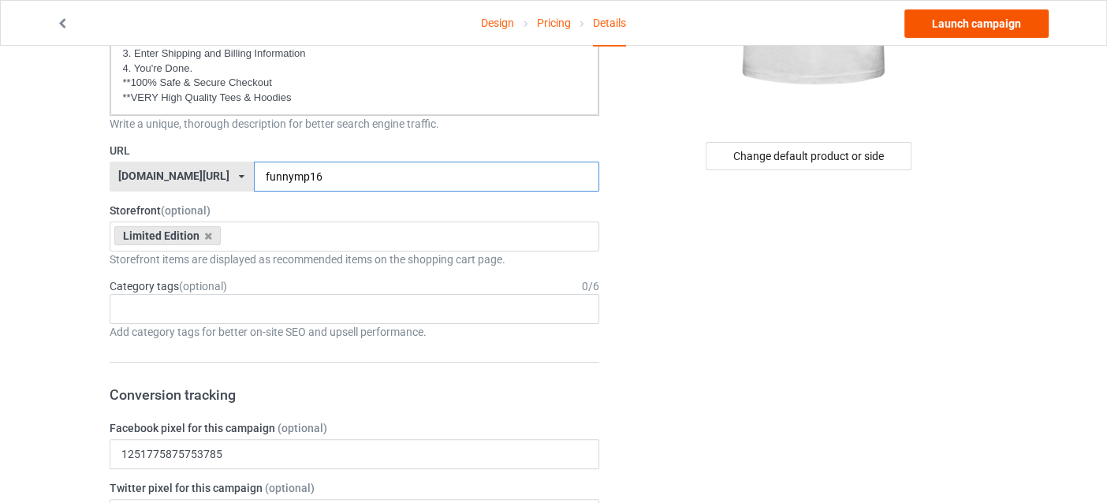
type input "funnymp16"
click at [959, 29] on link "Launch campaign" at bounding box center [977, 23] width 144 height 28
